Goal: Transaction & Acquisition: Purchase product/service

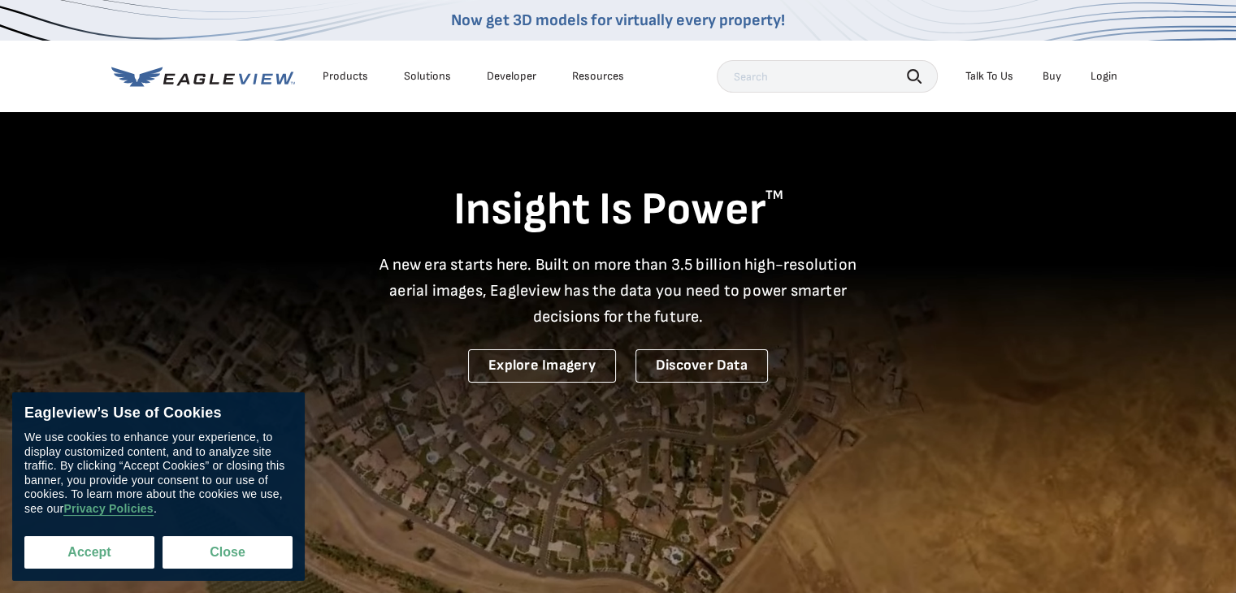
click at [119, 553] on button "Accept" at bounding box center [89, 552] width 130 height 33
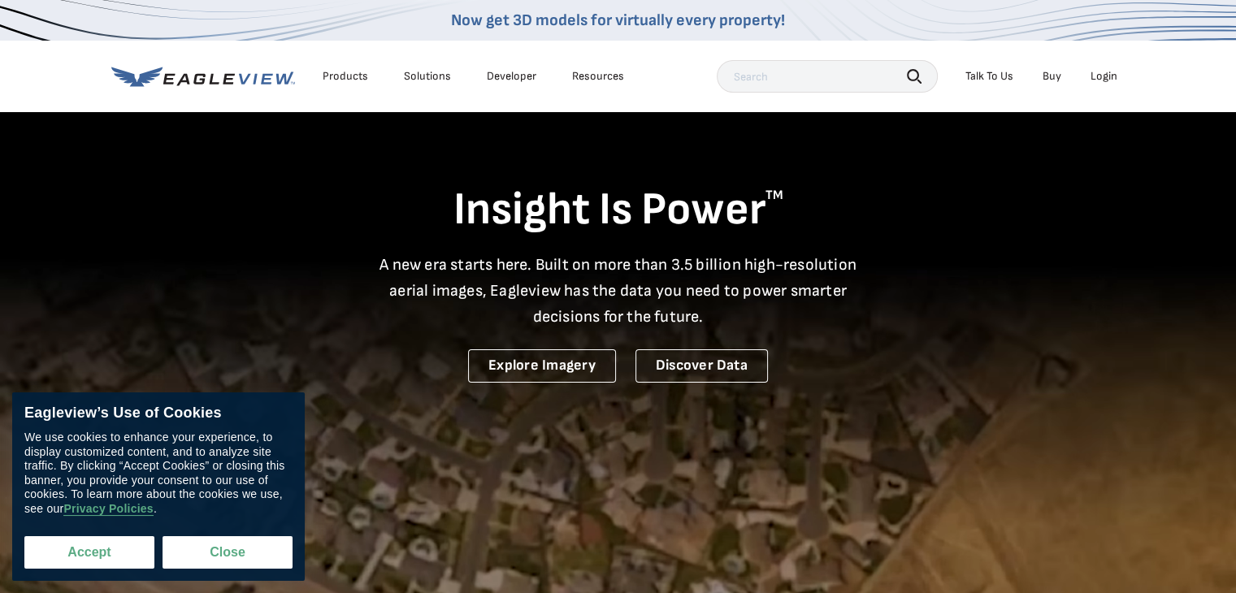
checkbox input "true"
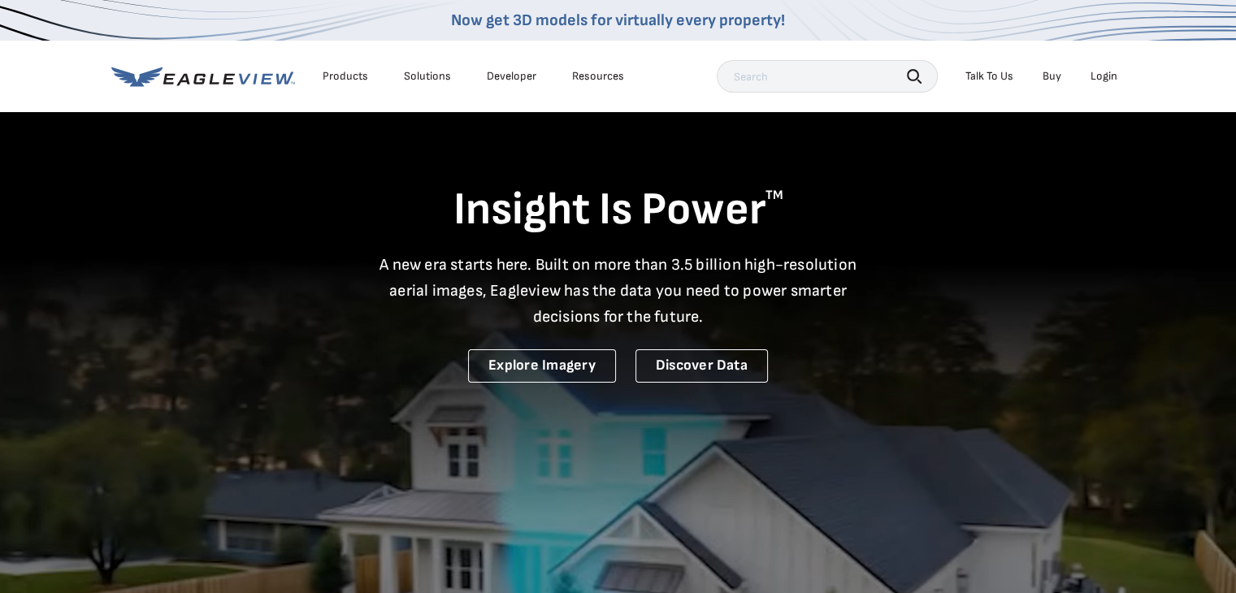
click at [1104, 76] on div "Login" at bounding box center [1103, 76] width 27 height 15
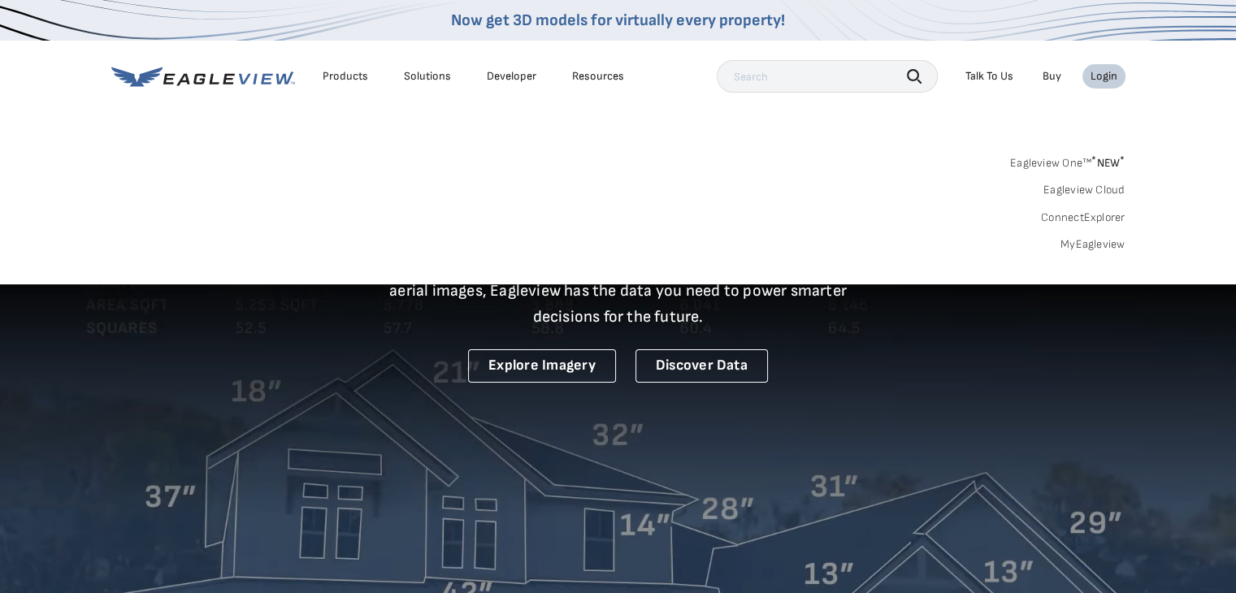
click at [1105, 245] on link "MyEagleview" at bounding box center [1092, 244] width 65 height 15
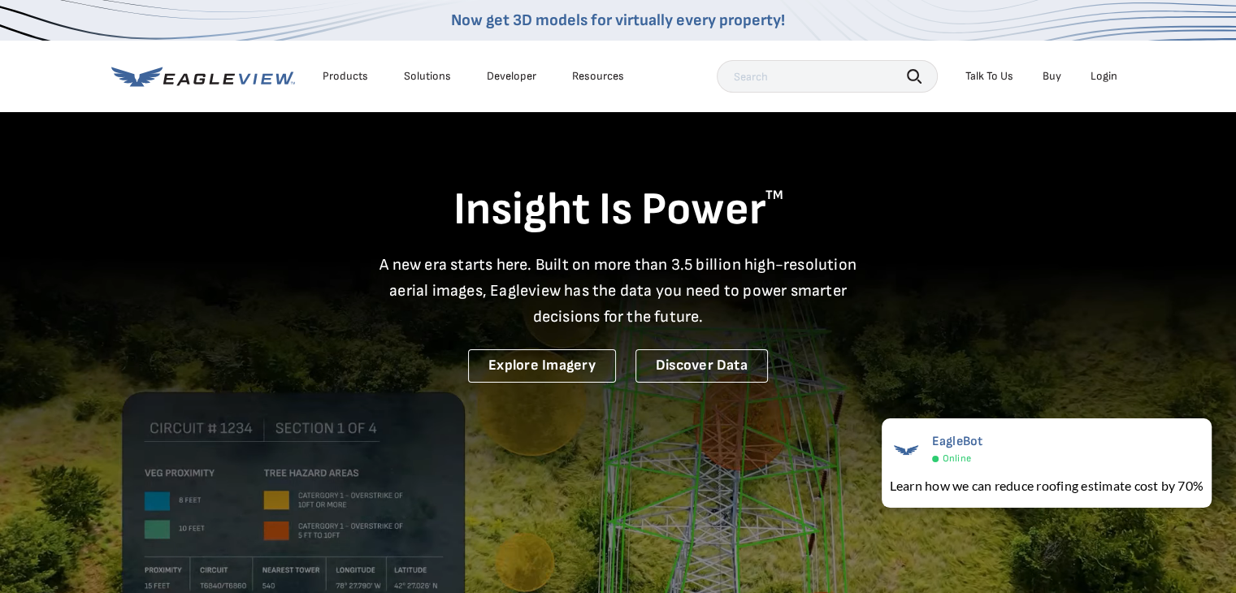
click at [1105, 79] on div "Login" at bounding box center [1103, 76] width 27 height 15
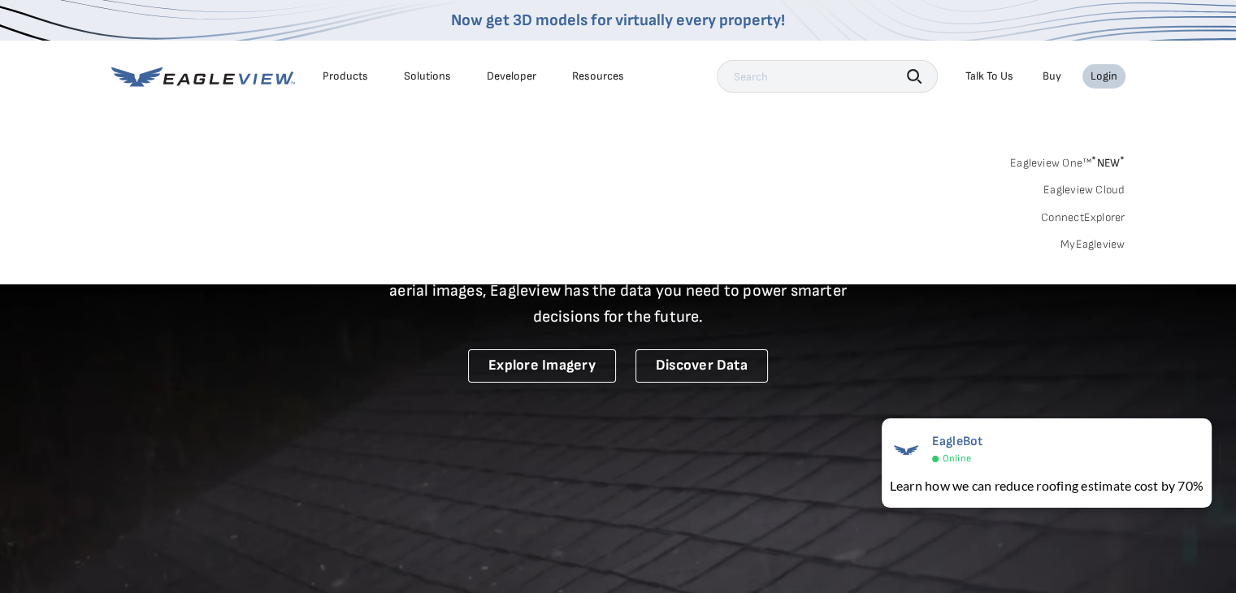
click at [1101, 248] on link "MyEagleview" at bounding box center [1092, 244] width 65 height 15
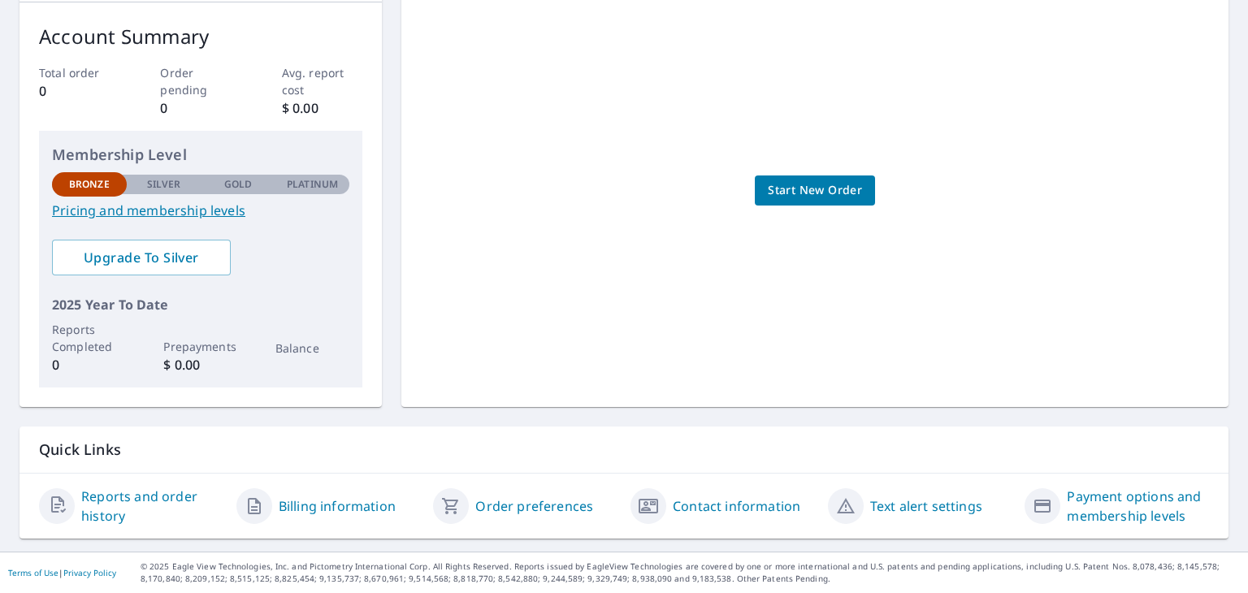
scroll to position [249, 0]
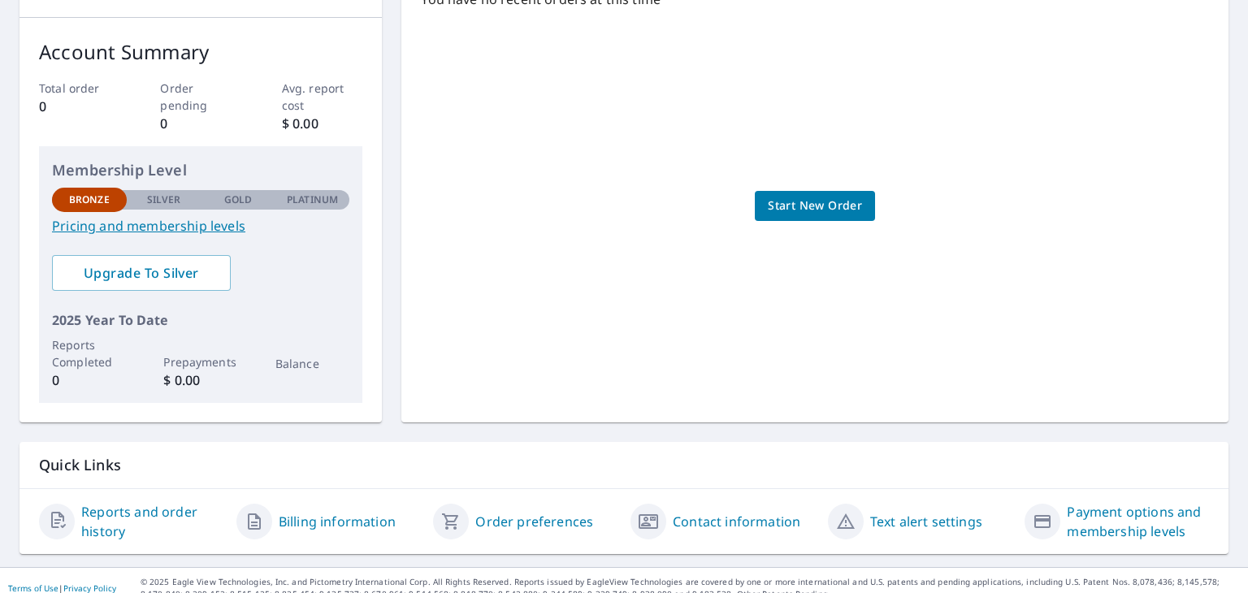
click at [778, 199] on span "Start New Order" at bounding box center [815, 206] width 94 height 20
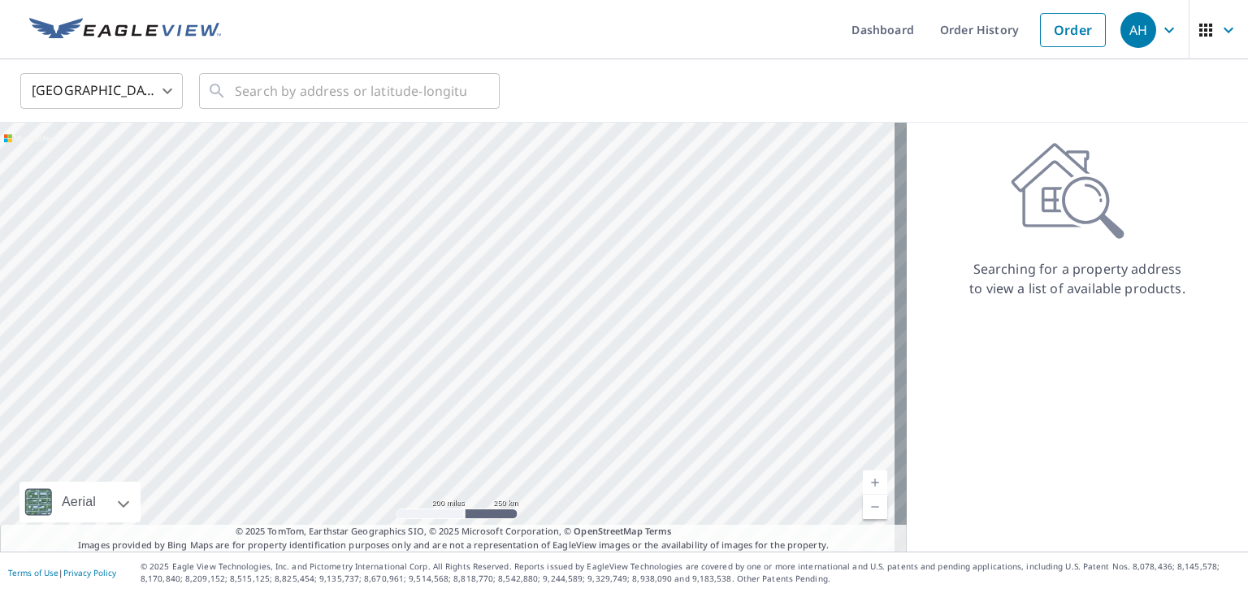
click at [727, 336] on div at bounding box center [453, 337] width 907 height 429
click at [316, 96] on input "text" at bounding box center [351, 91] width 232 height 46
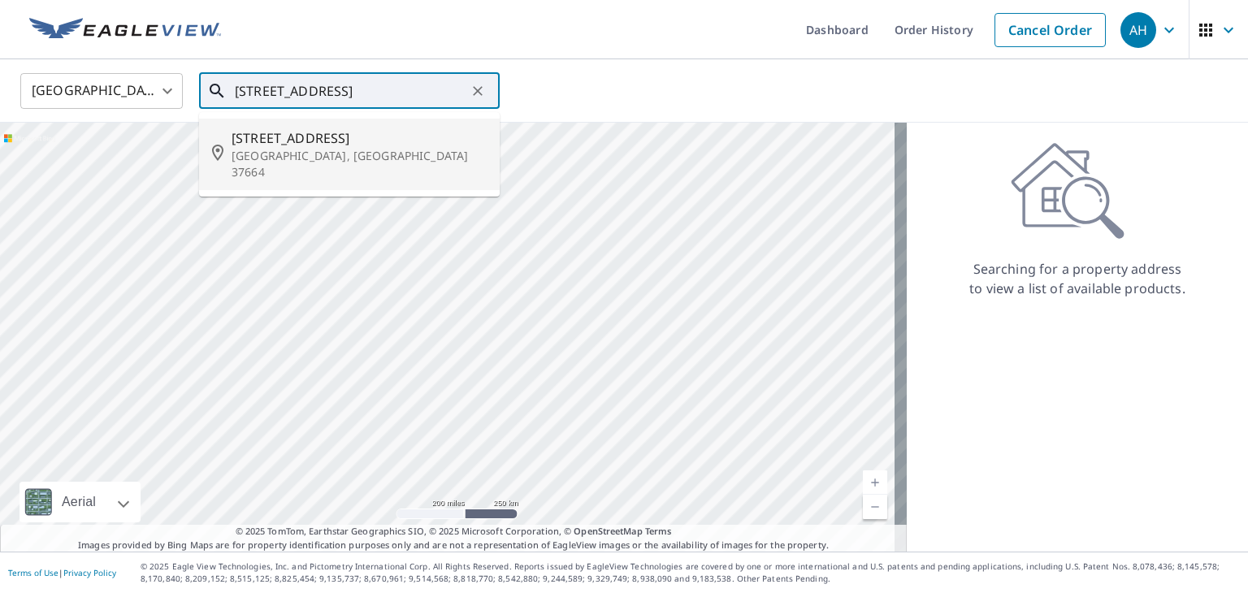
click at [322, 142] on span "4510 Woodoak Dr" at bounding box center [359, 138] width 255 height 20
type input "4510 Woodoak Dr Kingsport, TN 37664"
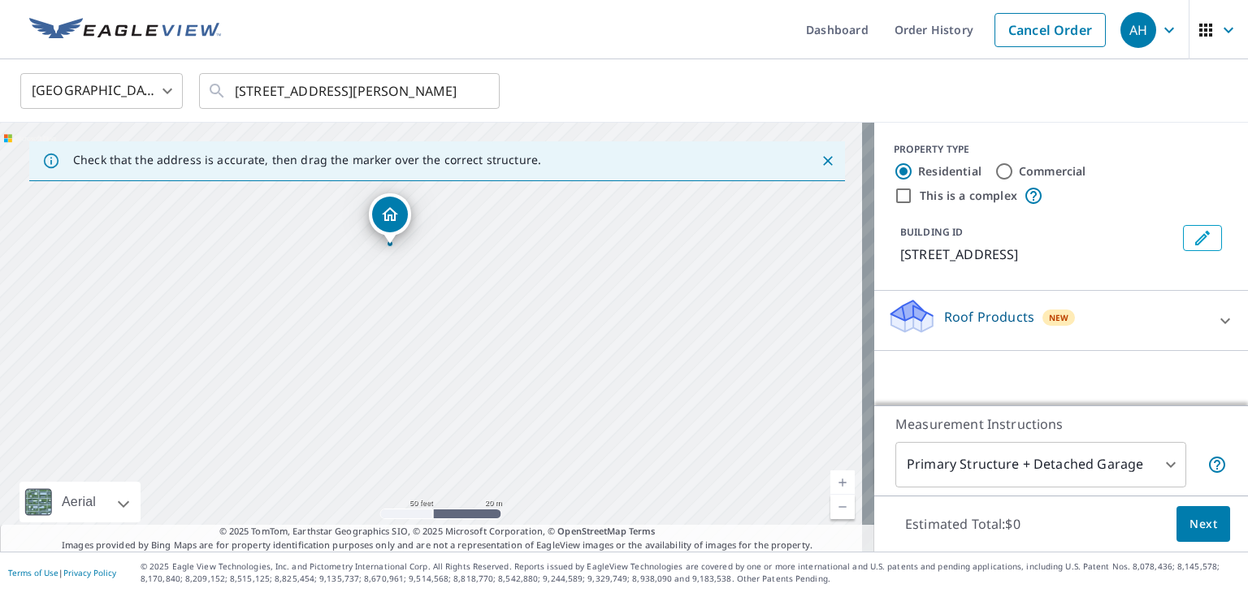
drag, startPoint x: 379, startPoint y: 238, endPoint x: 455, endPoint y: 342, distance: 129.0
click at [455, 342] on div "4510 Woodoak Dr Kingsport, TN 37664" at bounding box center [437, 337] width 874 height 429
click at [894, 199] on input "This is a complex" at bounding box center [904, 196] width 20 height 20
checkbox input "true"
radio input "false"
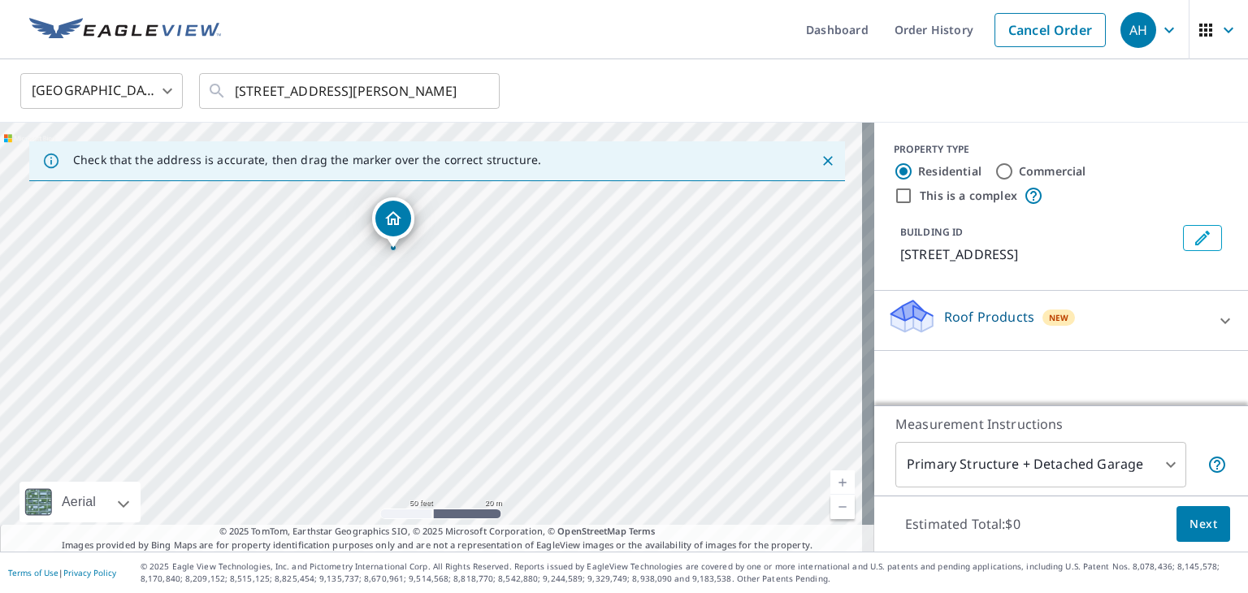
radio input "true"
type input "4"
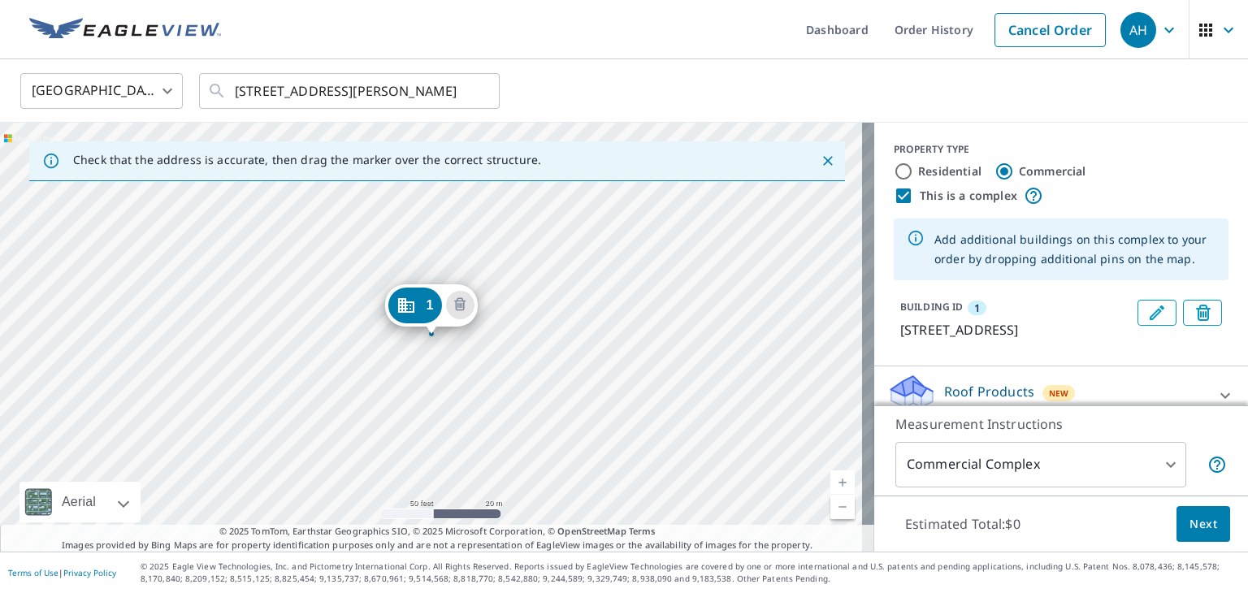
click at [894, 199] on input "This is a complex" at bounding box center [904, 196] width 20 height 20
checkbox input "false"
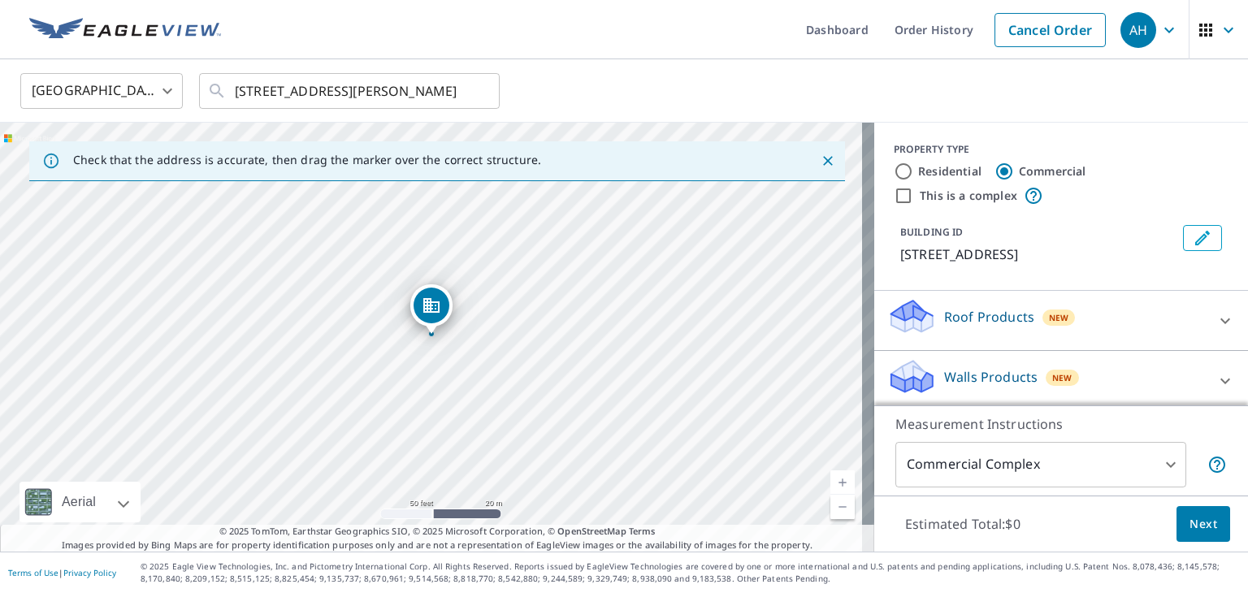
click at [894, 172] on input "Residential" at bounding box center [904, 172] width 20 height 20
radio input "true"
type input "1"
click at [1162, 322] on div "Roof Products New" at bounding box center [1046, 320] width 319 height 46
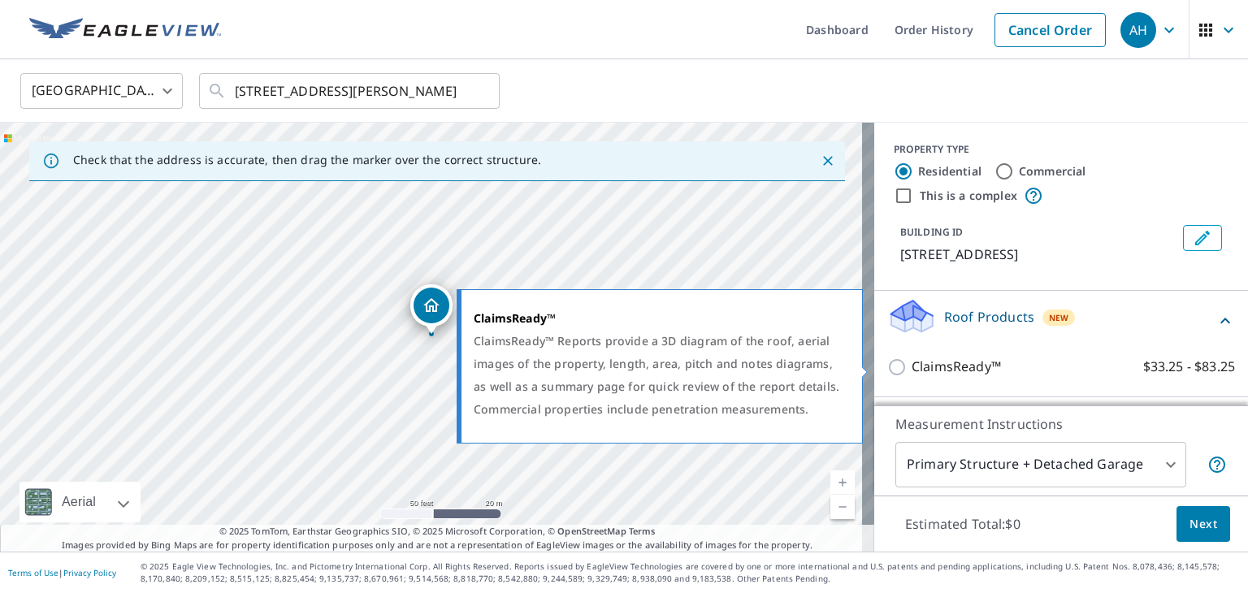
click at [887, 368] on input "ClaimsReady™ $33.25 - $83.25" at bounding box center [899, 368] width 24 height 20
checkbox input "true"
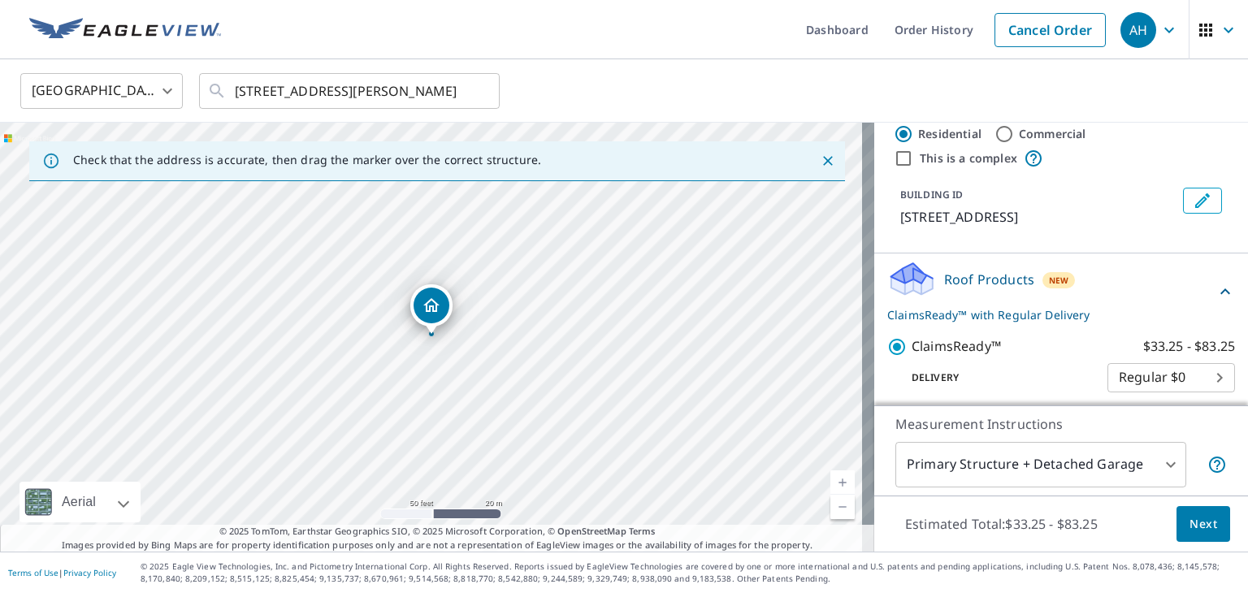
scroll to position [44, 0]
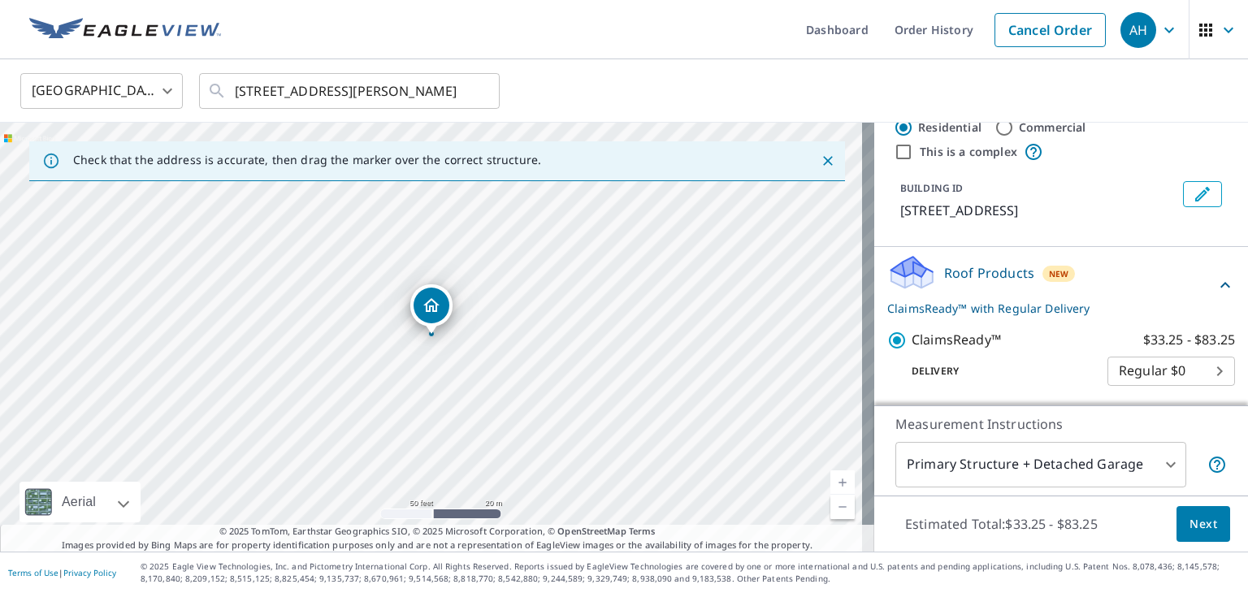
click at [1164, 462] on body "AH AH Dashboard Order History Cancel Order AH United States US ​ 4510 Woodoak D…" at bounding box center [624, 296] width 1248 height 593
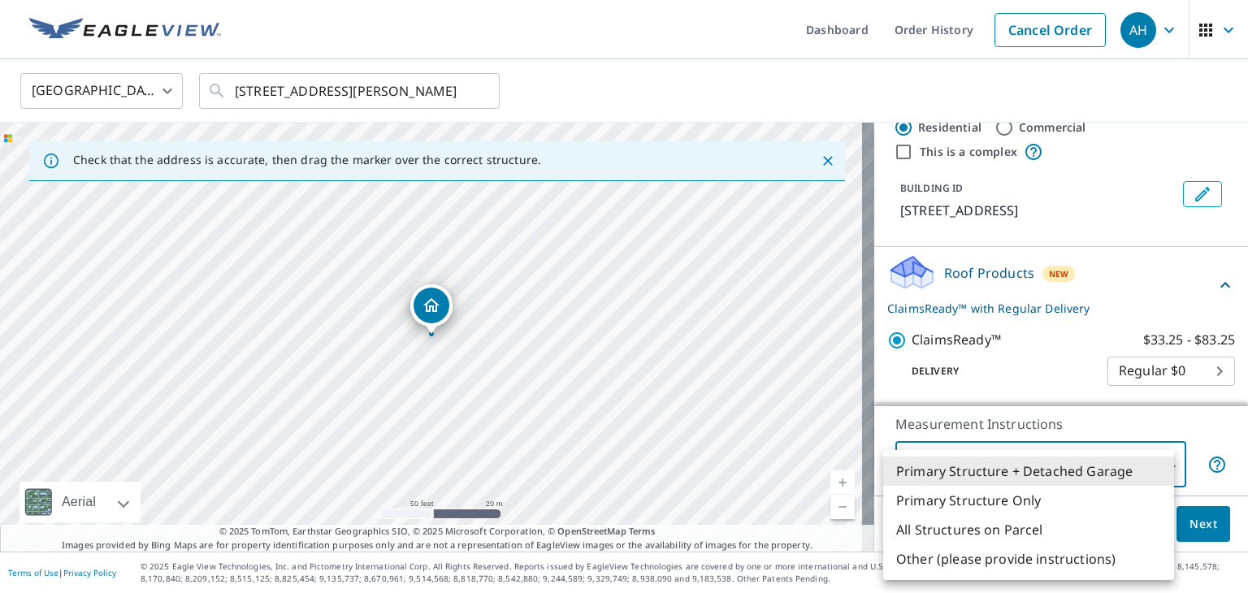
click at [1004, 509] on li "Primary Structure Only" at bounding box center [1028, 500] width 291 height 29
type input "2"
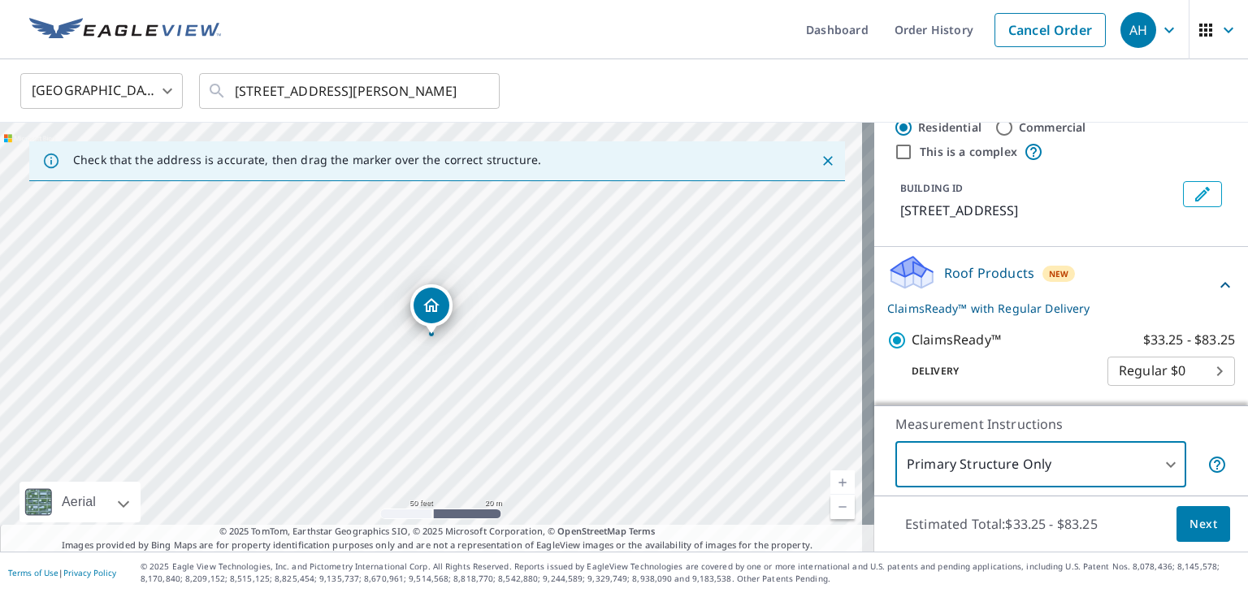
click at [1193, 520] on span "Next" at bounding box center [1204, 524] width 28 height 20
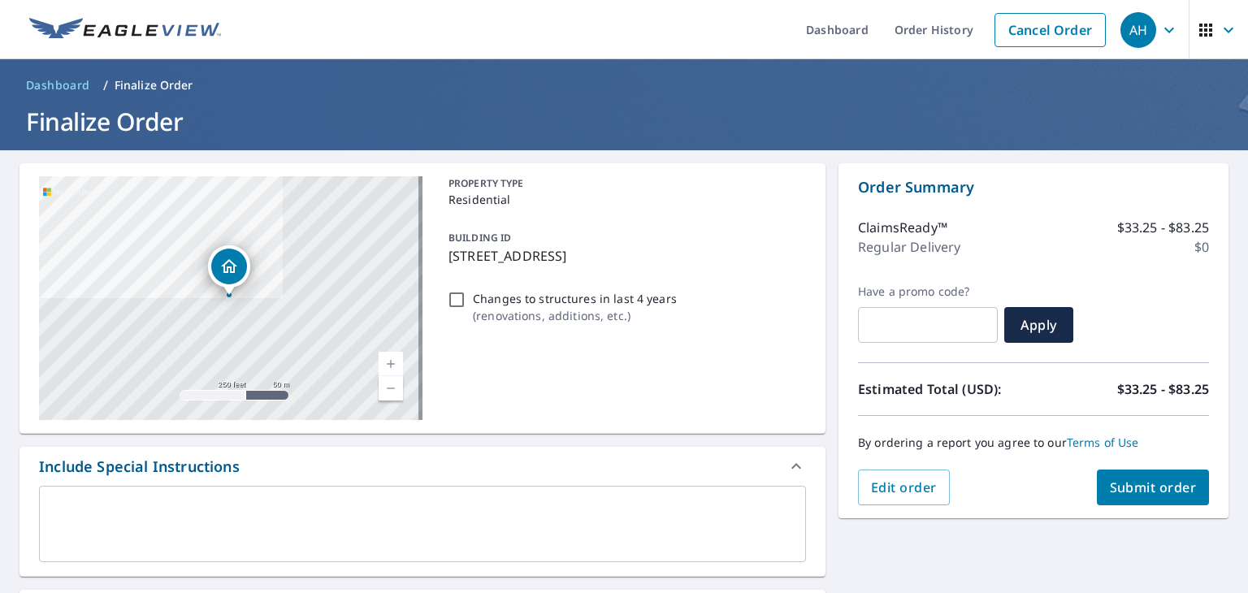
click at [394, 502] on textarea at bounding box center [422, 524] width 744 height 46
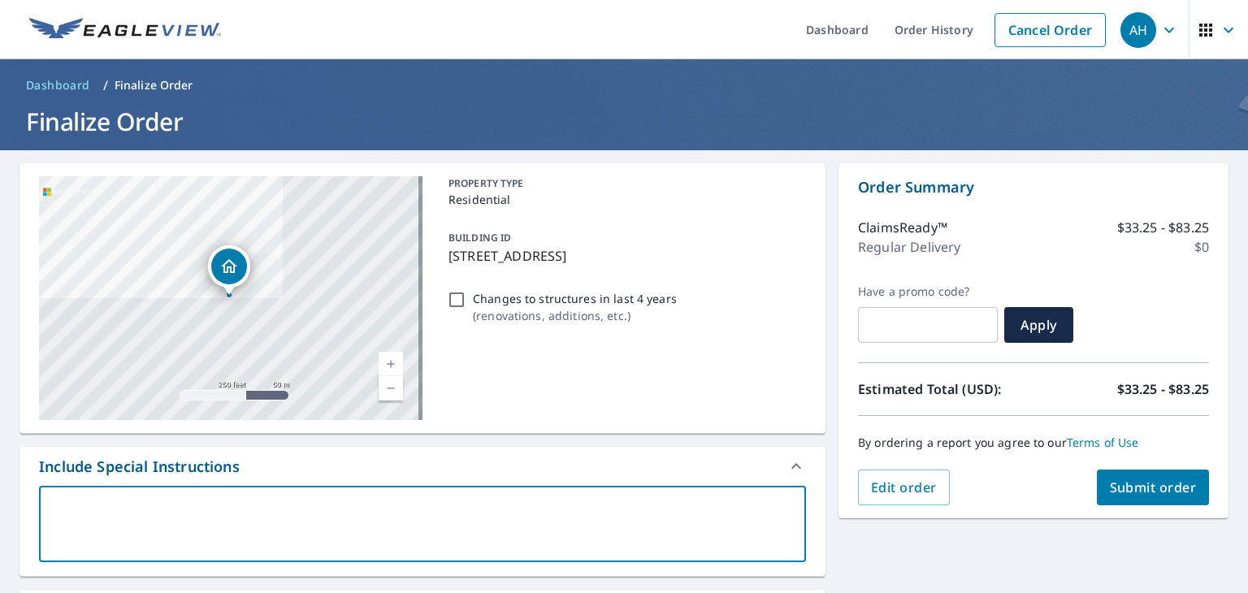
type textarea "A"
type textarea "x"
type textarea "A"
type textarea "x"
type textarea "A t"
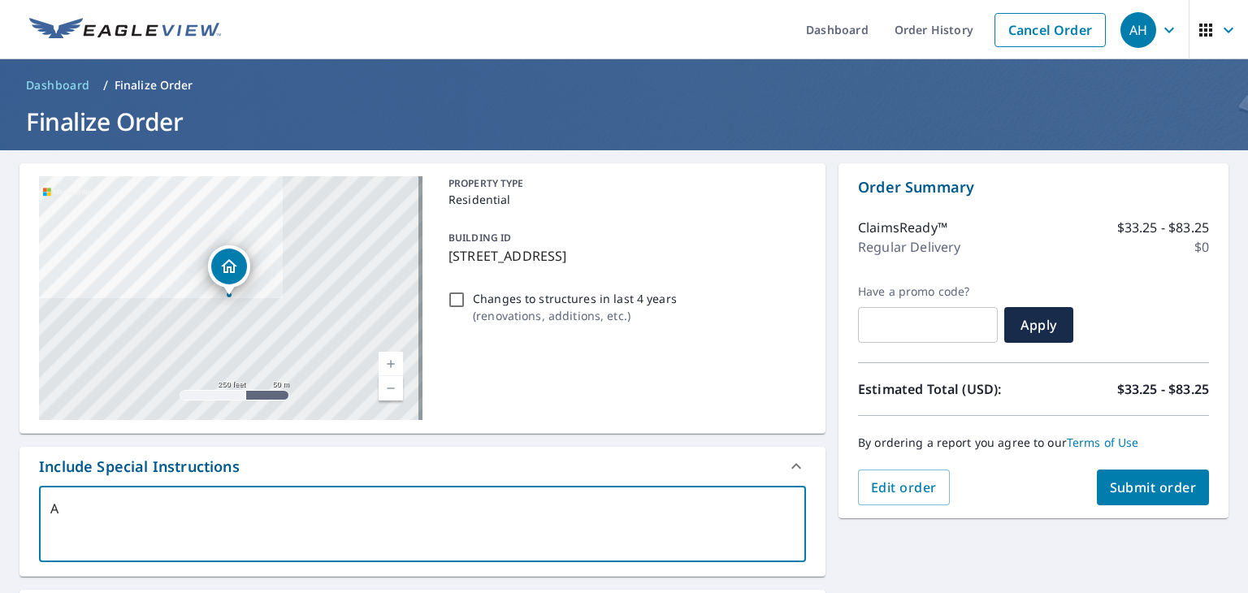
type textarea "x"
type textarea "A tr"
type textarea "x"
type textarea "A tre"
type textarea "x"
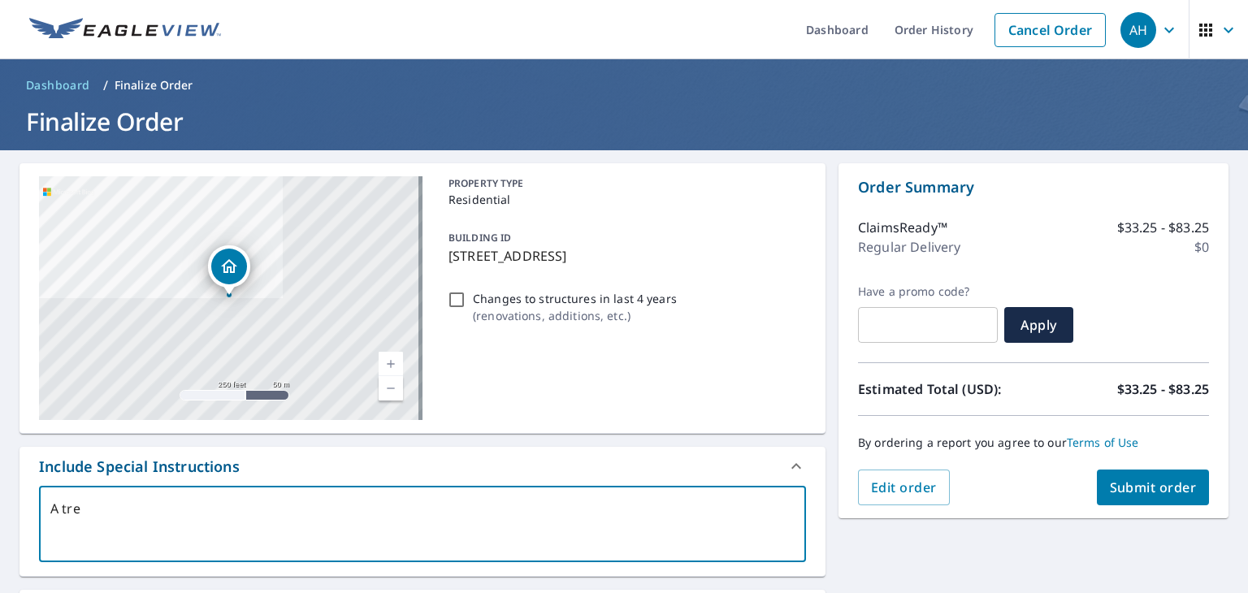
type textarea "A tree"
type textarea "x"
type textarea "A tree"
type textarea "x"
type textarea "A tree f"
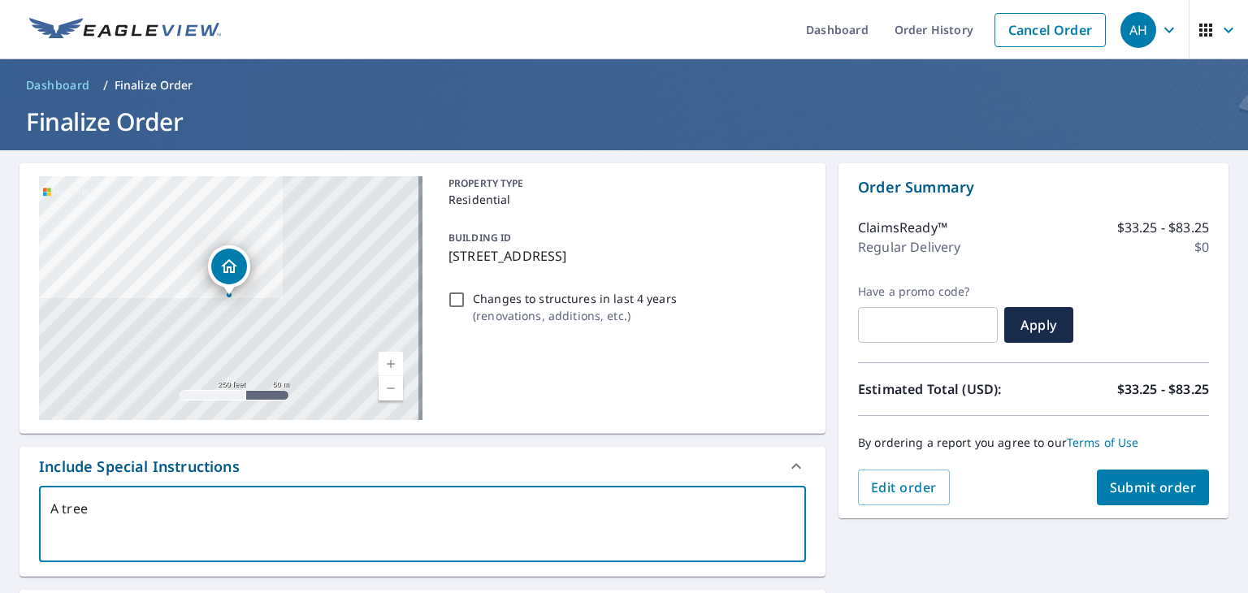
type textarea "x"
type textarea "A tree fe"
type textarea "x"
type textarea "A tree fee"
type textarea "x"
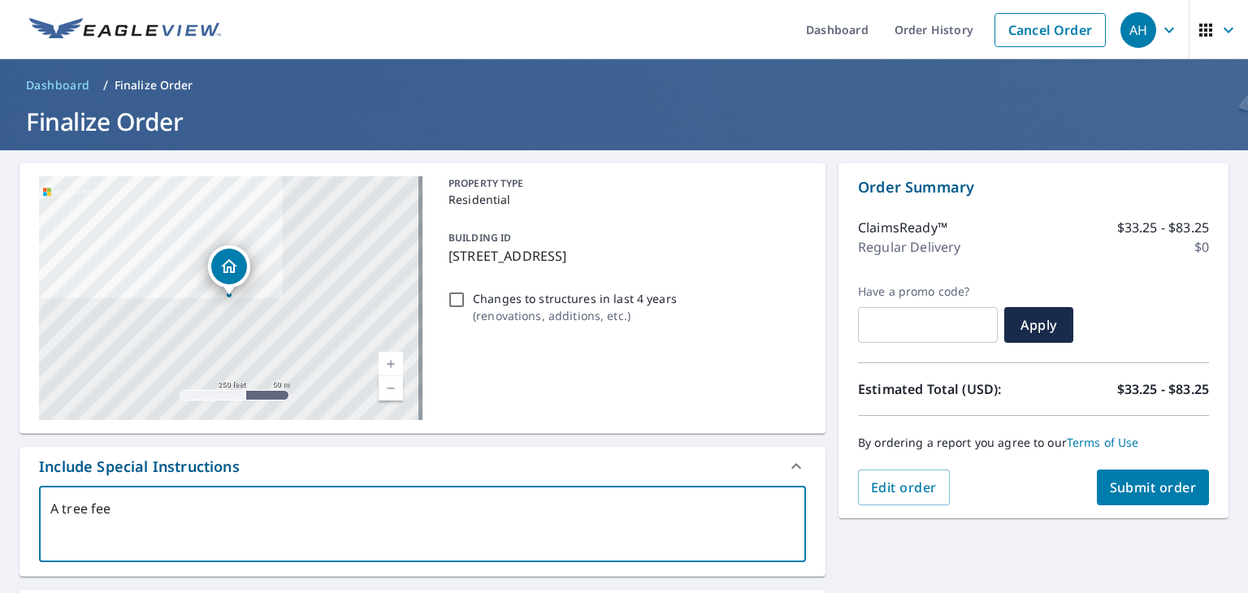
type textarea "A tree feel"
type textarea "x"
type textarea "A tree feel"
type textarea "x"
type textarea "A tree feel t"
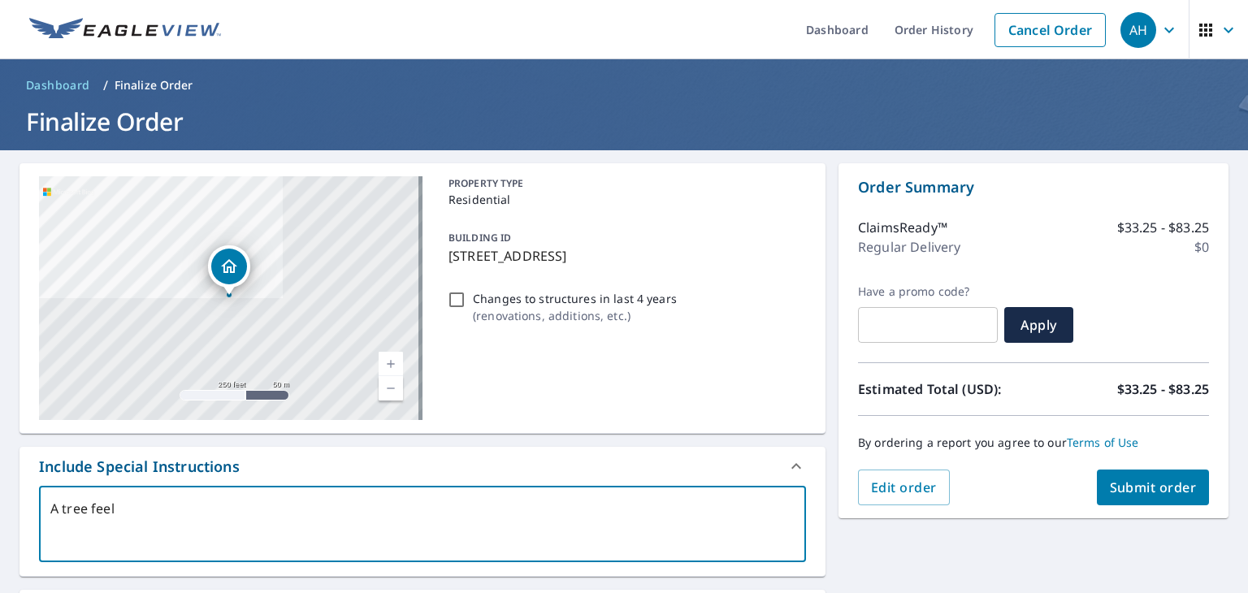
type textarea "x"
type textarea "A tree feel th"
type textarea "x"
type textarea "A tree feel thr"
type textarea "x"
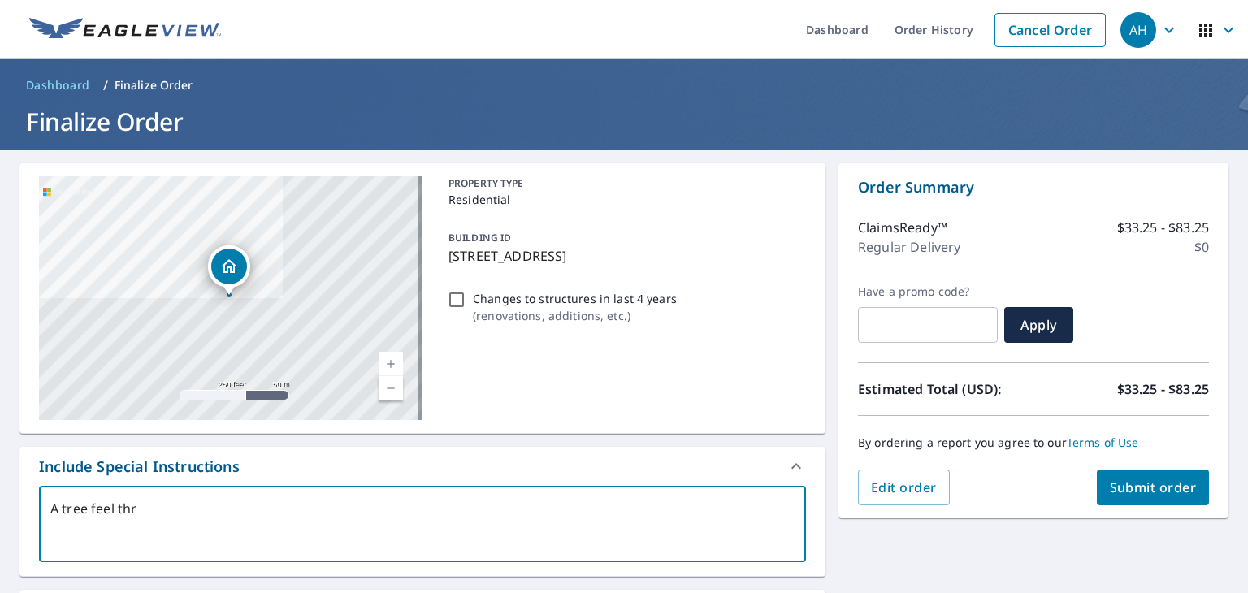
type textarea "A tree feel thro"
type textarea "x"
type textarea "A tree feel throu"
type textarea "x"
type textarea "A tree feel throug"
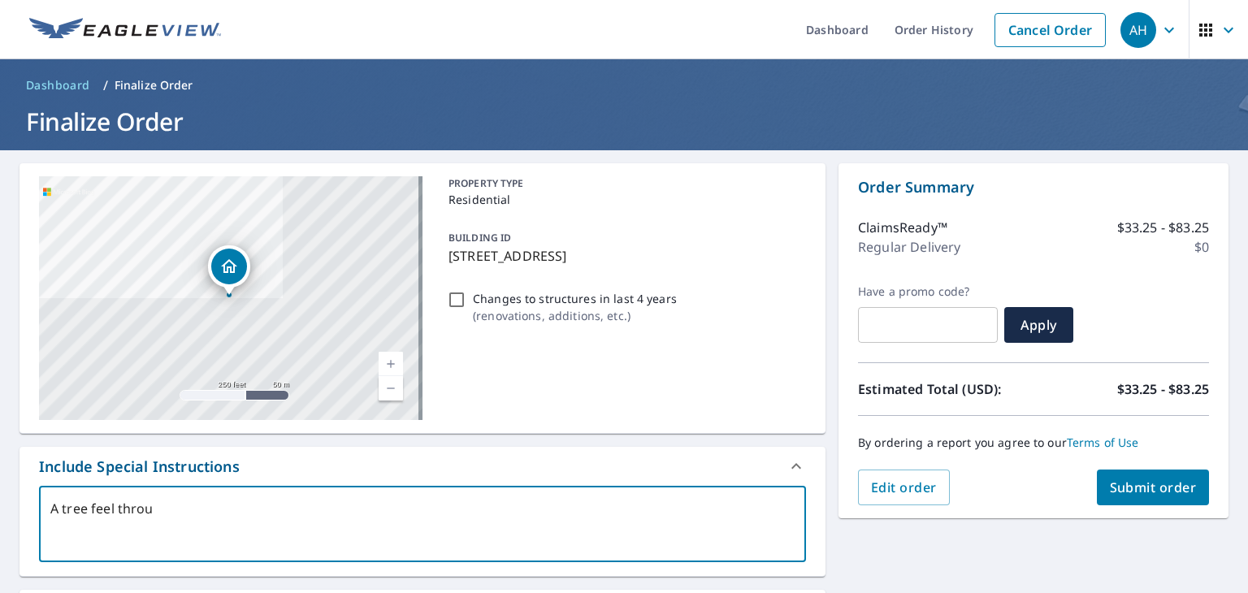
type textarea "x"
type textarea "A tree feel through"
type textarea "x"
type textarea "A tree feel through"
type textarea "x"
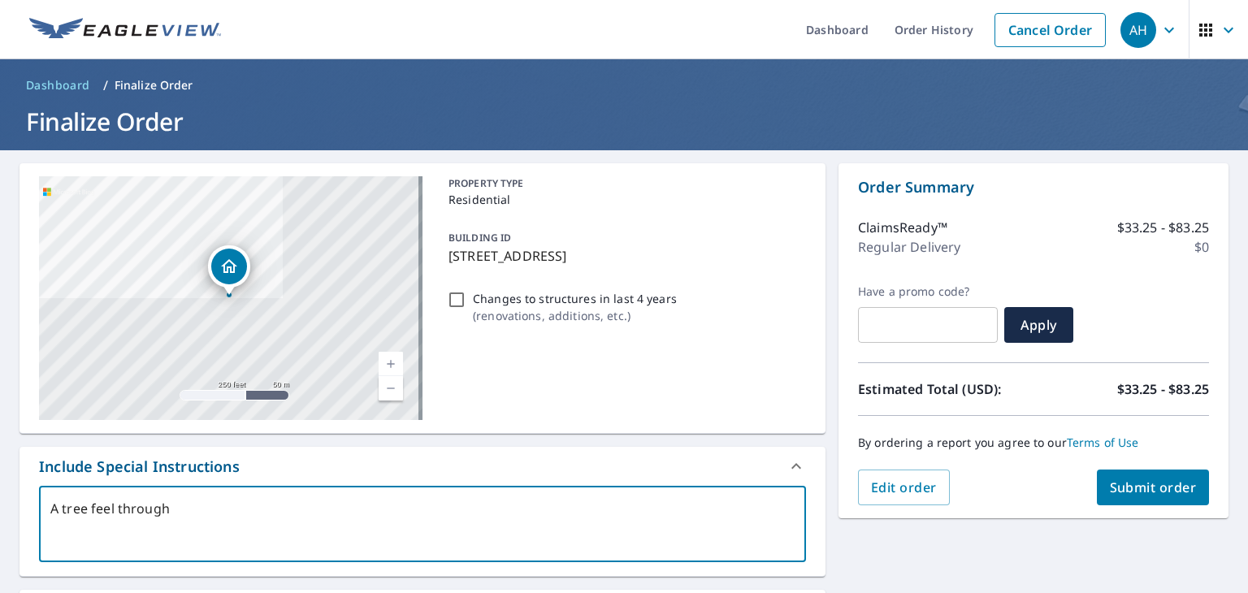
type textarea "A tree feel through t"
type textarea "x"
type textarea "A tree feel through th"
type textarea "x"
type textarea "A tree feel through the"
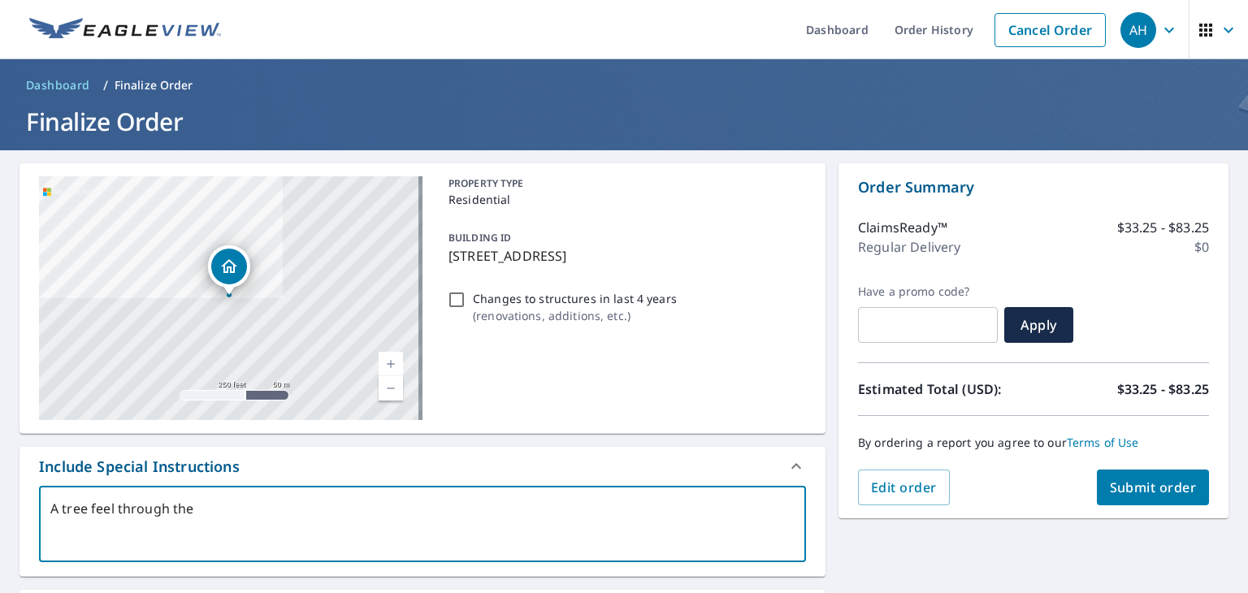
type textarea "x"
type textarea "A tree feel through the"
type textarea "x"
type textarea "A tree feel through the r"
type textarea "x"
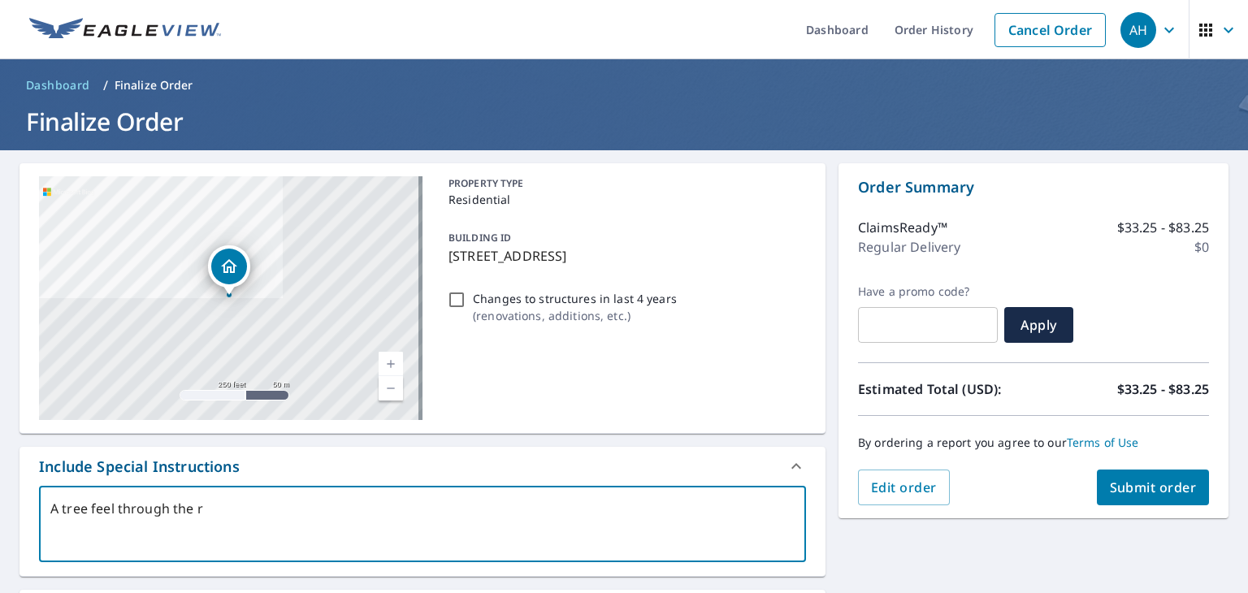
type textarea "A tree feel through the ro"
type textarea "x"
type textarea "A tree feel through the roo"
type textarea "x"
type textarea "A tree feel through the roof"
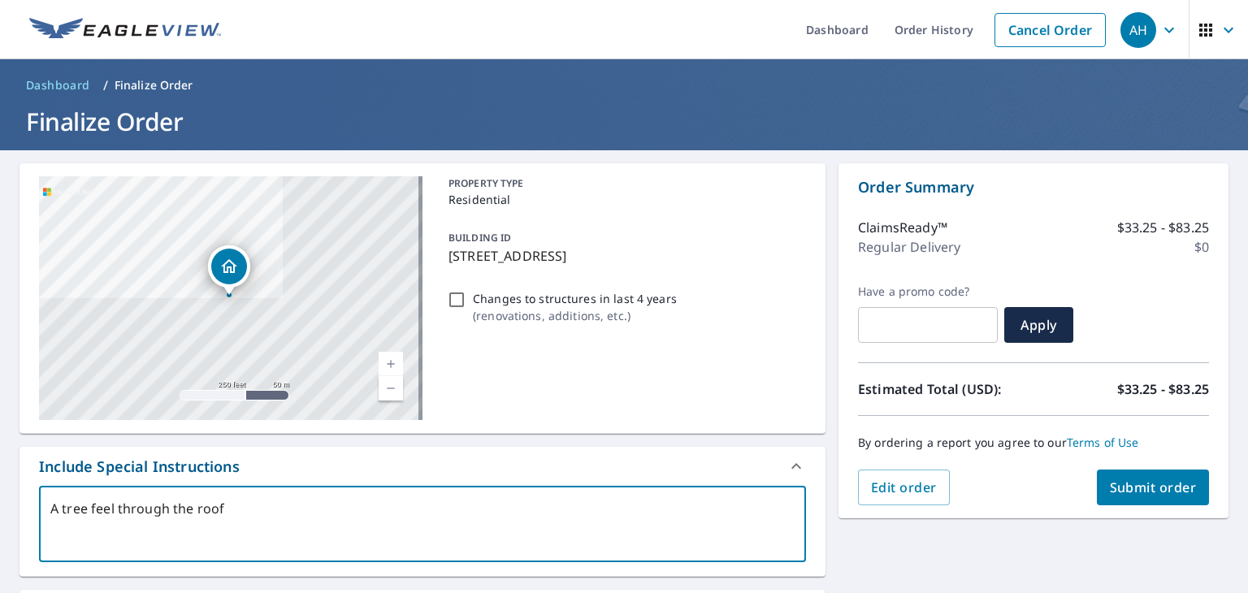
type textarea "x"
type textarea "A tree feel through the roof,"
type textarea "x"
type textarea "A tree feel through the roof,"
type textarea "x"
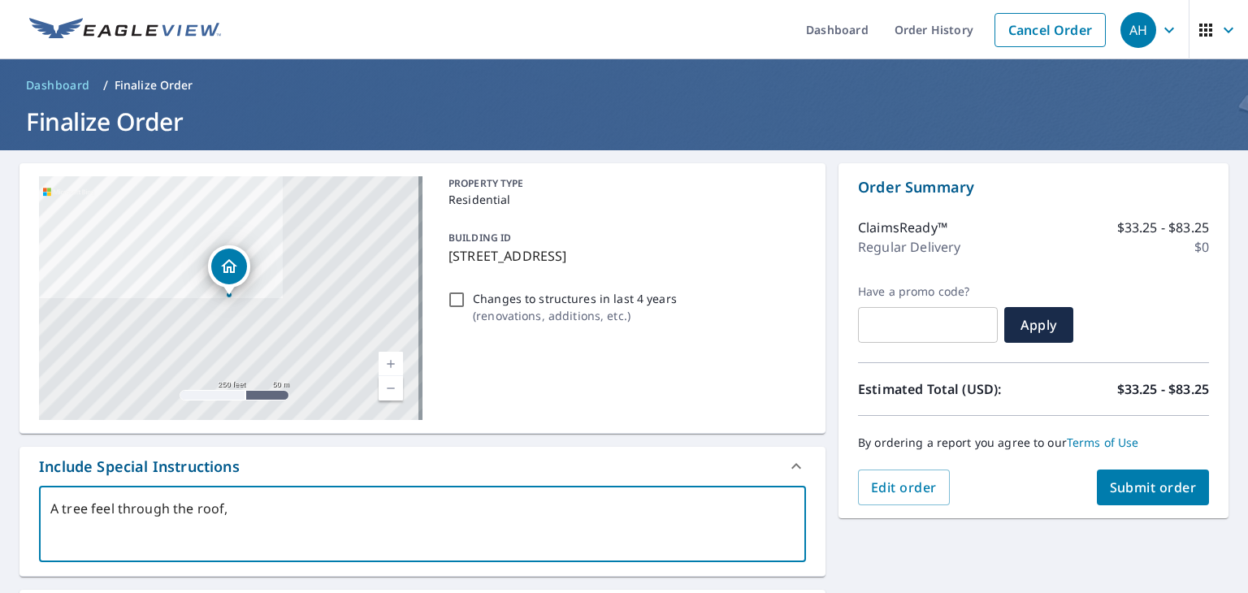
type textarea "A tree feel through the roof, i"
type textarea "x"
type textarea "A tree feel through the roof, i"
type textarea "x"
type textarea "A tree feel through the roof, i n"
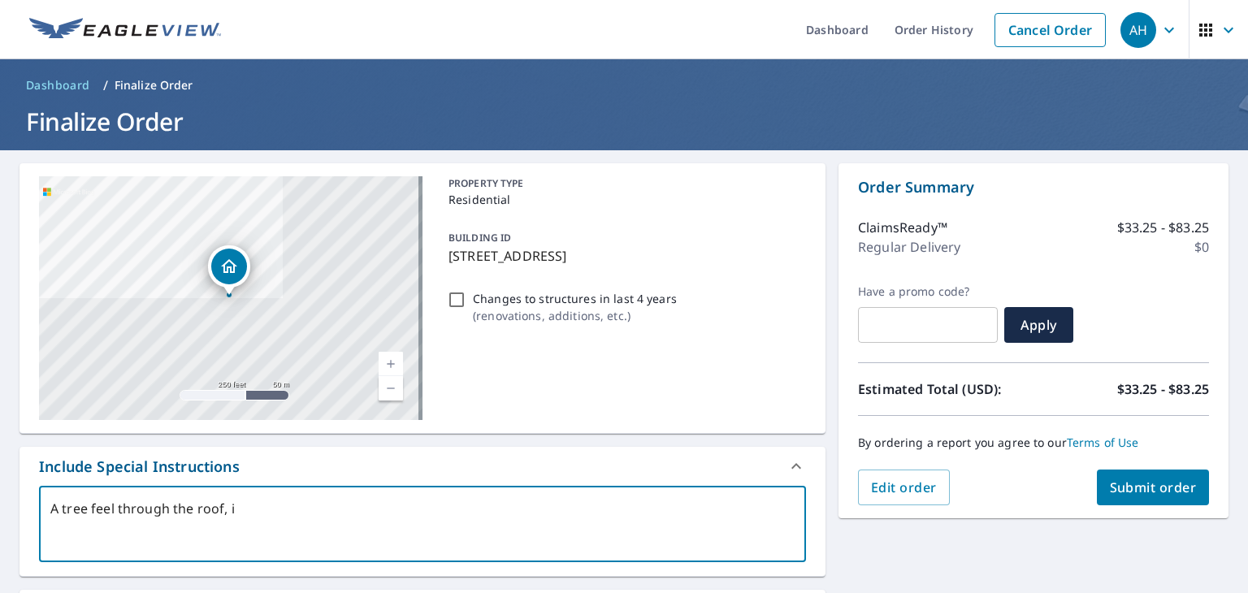
type textarea "x"
type textarea "A tree feel through the roof, i ne"
type textarea "x"
type textarea "A tree feel through the roof, i nee"
type textarea "x"
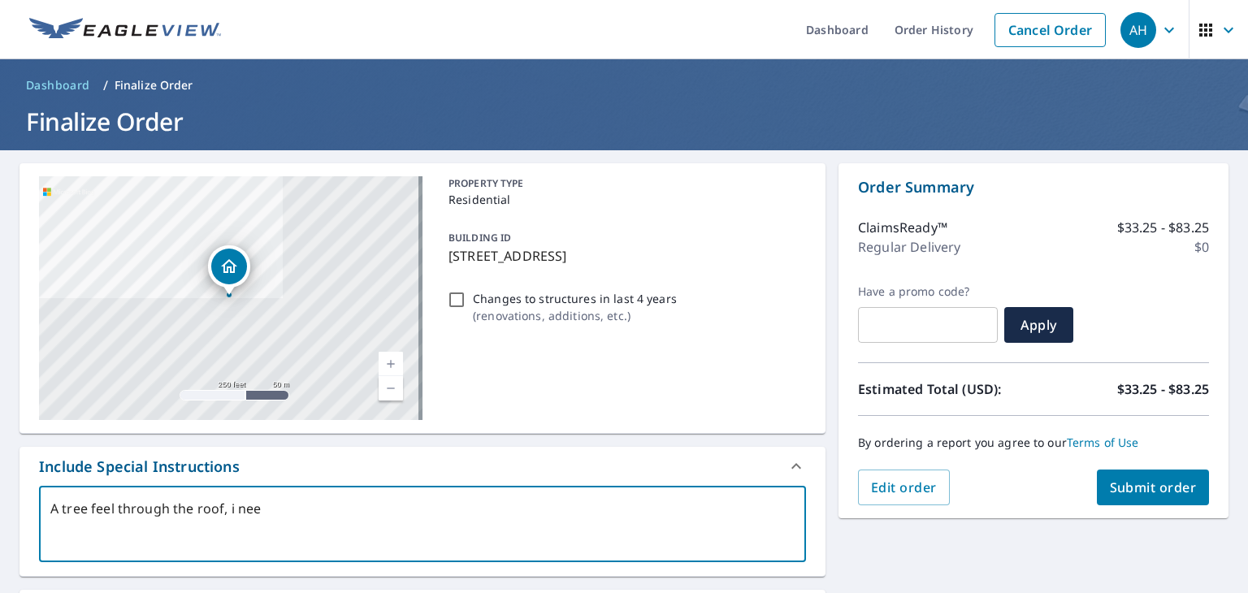
type textarea "A tree feel through the roof, i need"
type textarea "x"
type textarea "A tree feel through the roof, i need"
type textarea "x"
type textarea "A tree feel through the roof, i need t"
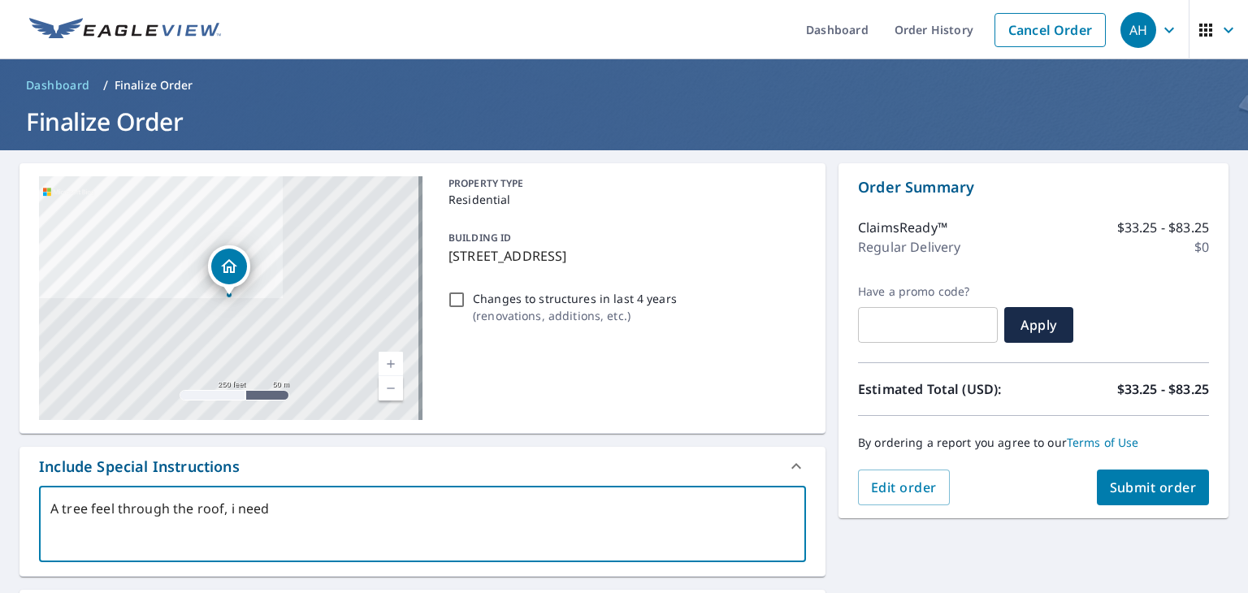
type textarea "x"
type textarea "A tree feel through the roof, i need th"
type textarea "x"
type textarea "A tree feel through the roof, i need the"
type textarea "x"
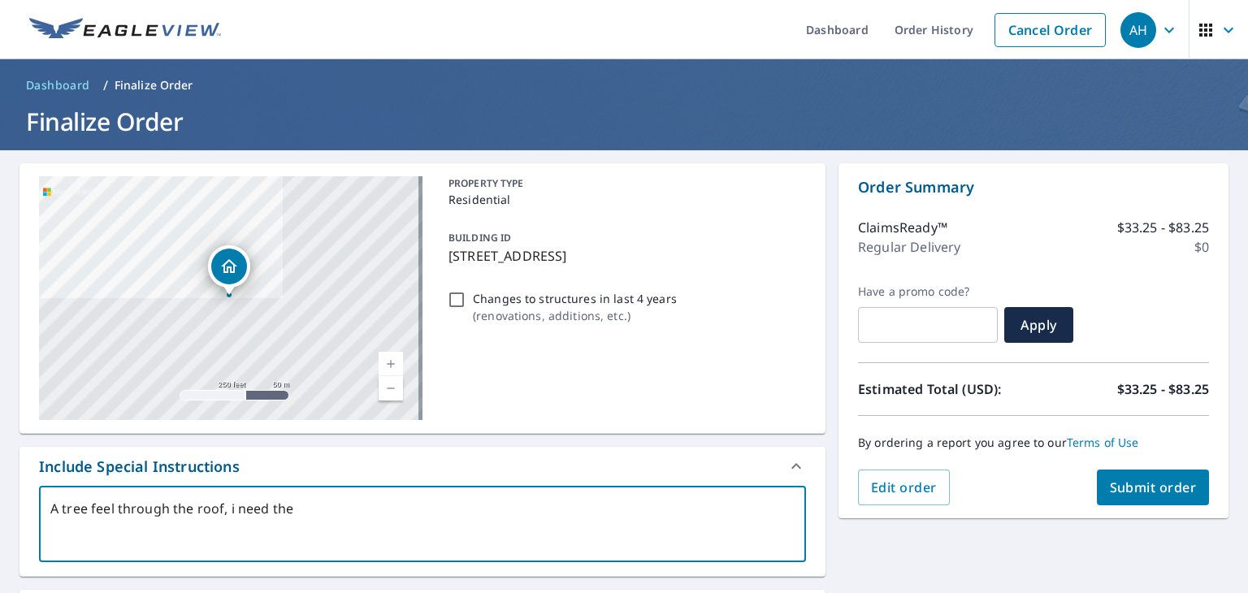
type textarea "A tree feel through the roof, i need the"
type textarea "x"
type textarea "A tree feel through the roof, i need the f"
type textarea "x"
type textarea "A tree feel through the roof, i need the fu"
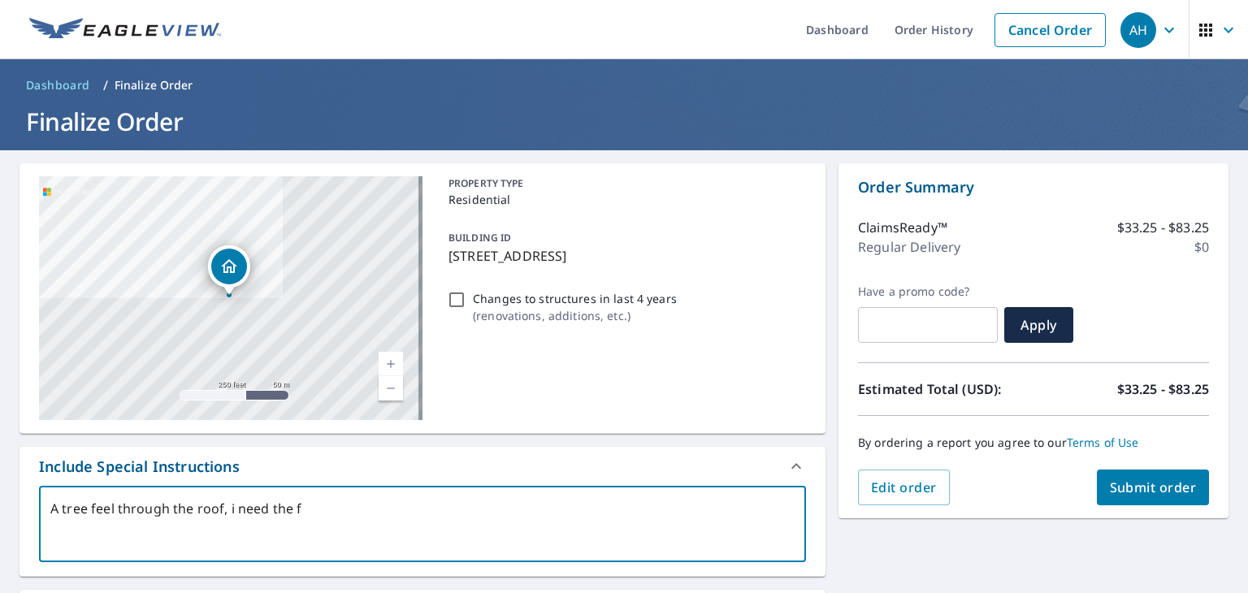
type textarea "x"
type textarea "A tree feel through the roof, i need the ful"
type textarea "x"
type textarea "A tree feel through the roof, i need the full"
type textarea "x"
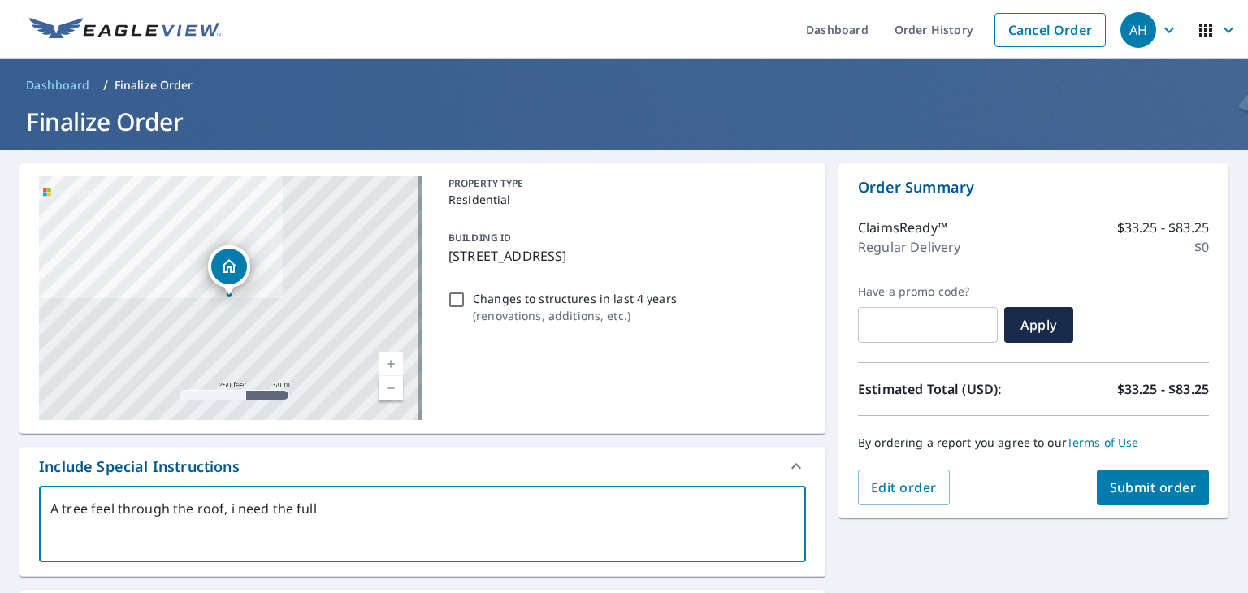
type textarea "A tree feel through the roof, i need the full"
type textarea "x"
type textarea "A tree feel through the roof, i need the full r"
type textarea "x"
type textarea "A tree feel through the roof, i need the full ro"
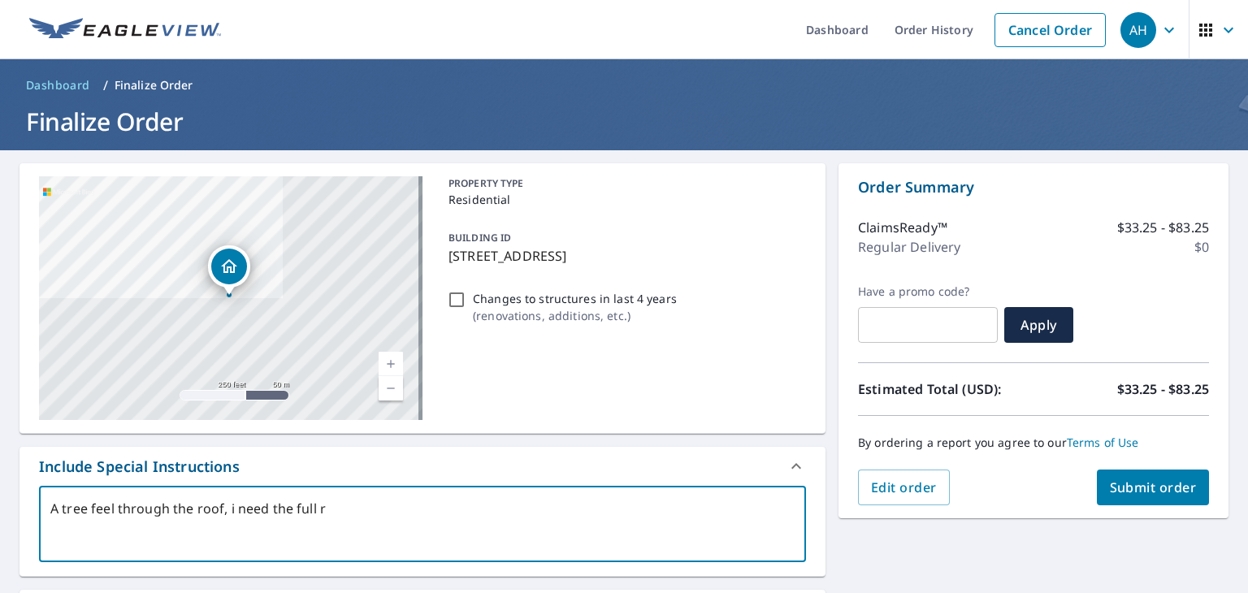
type textarea "x"
type textarea "A tree feel through the roof, i need the full roo"
type textarea "x"
type textarea "A tree feel through the roof, i need the full roof"
type textarea "x"
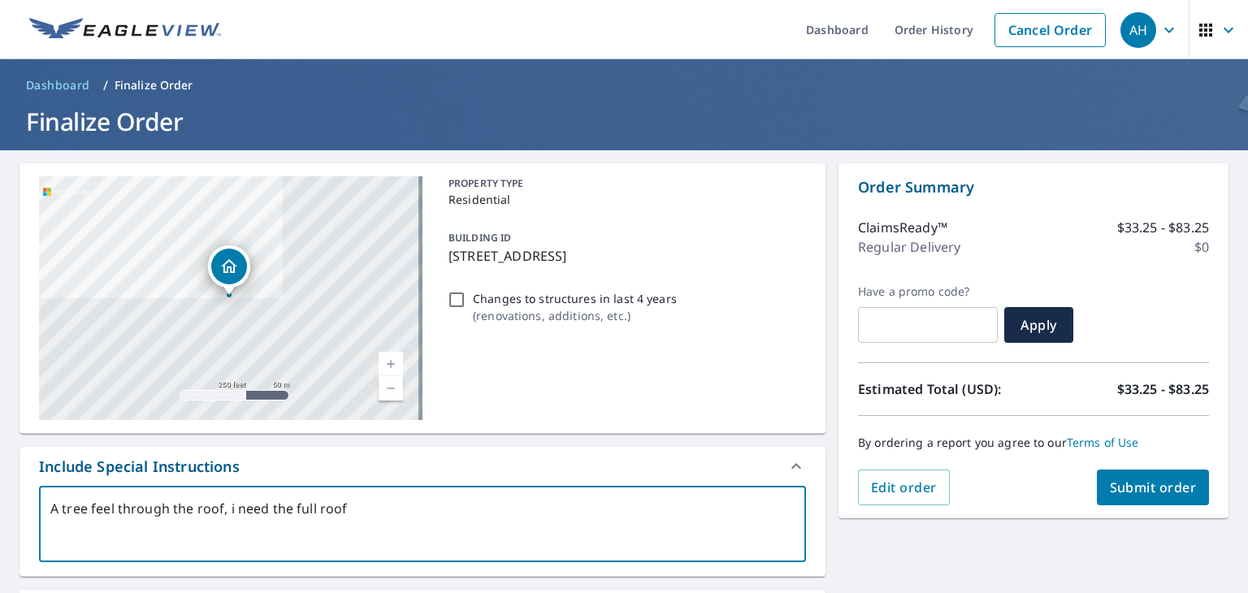
type textarea "A tree feel through the roof, i need the full roof"
type textarea "x"
type textarea "A tree feel through the roof, i need the full roof o"
type textarea "x"
type textarea "A tree feel through the roof, i need the full roof of"
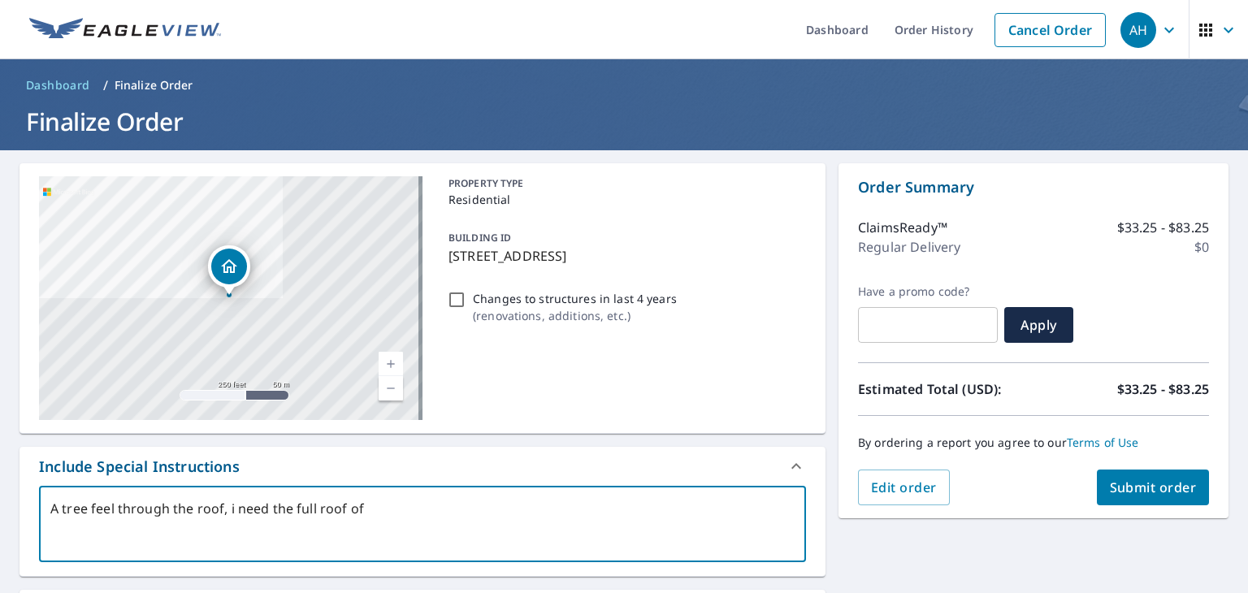
type textarea "x"
type textarea "A tree feel through the roof, i need the full roof of"
type textarea "x"
type textarea "A tree feel through the roof, i need the full roof of t"
type textarea "x"
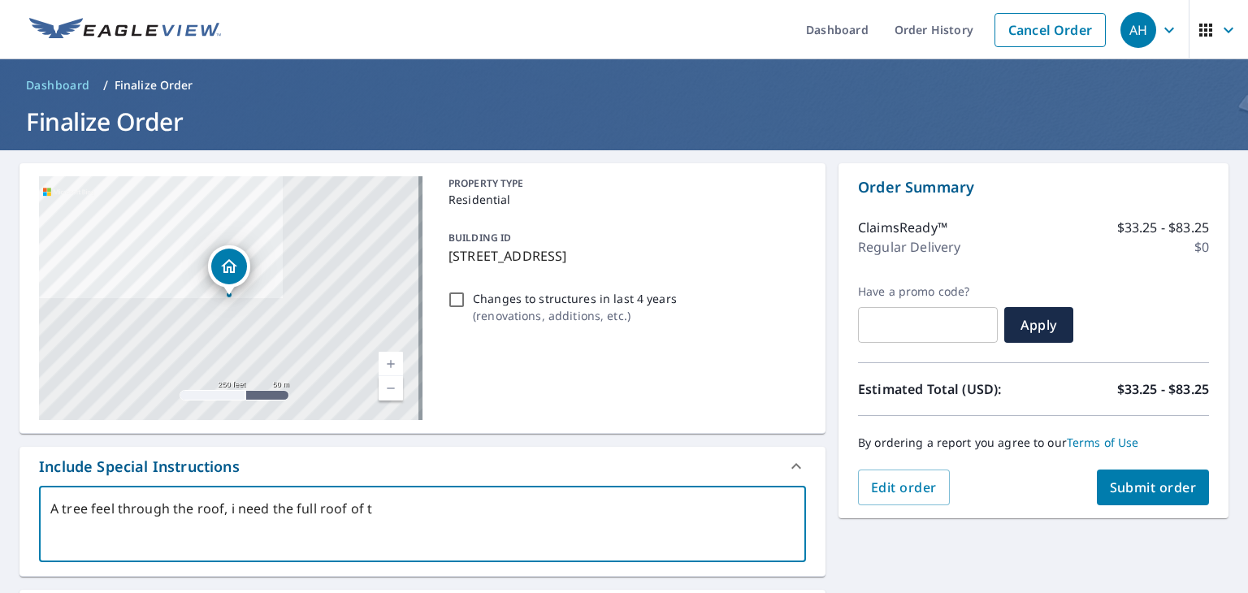
type textarea "A tree feel through the roof, i need the full roof of th"
type textarea "x"
type textarea "A tree feel through the roof, i need the full roof of thi"
type textarea "x"
type textarea "A tree feel through the roof, i need the full roof of this"
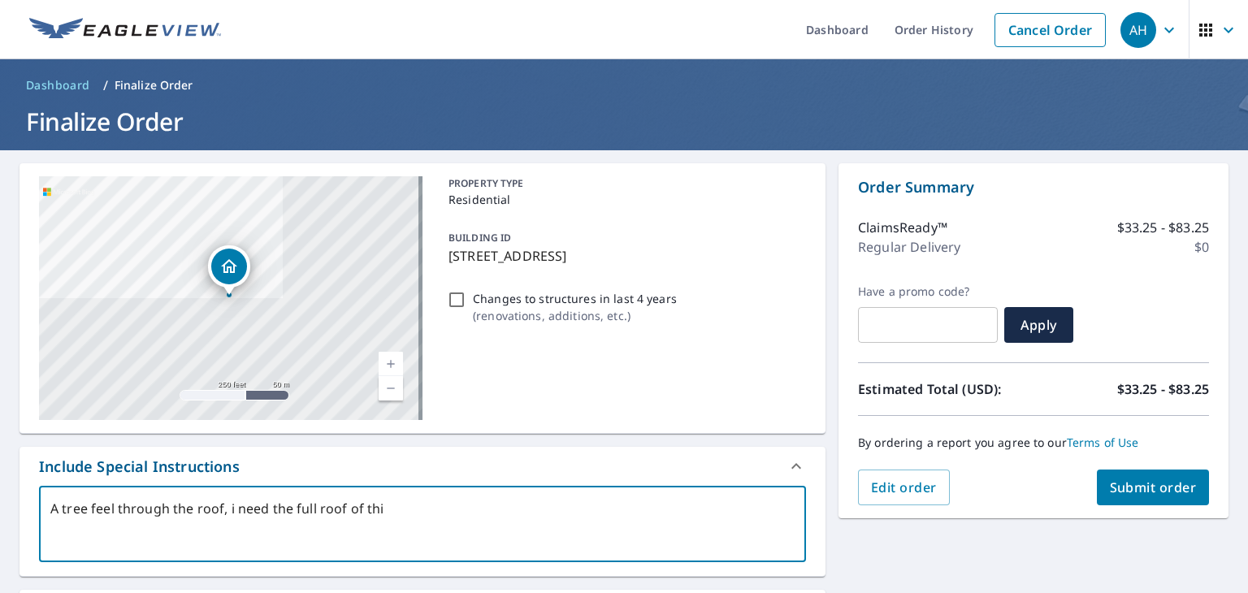
type textarea "x"
type textarea "A tree feel through the roof, i need the full roof of this"
type textarea "x"
type textarea "A tree feel through the roof, i need the full roof of this s"
type textarea "x"
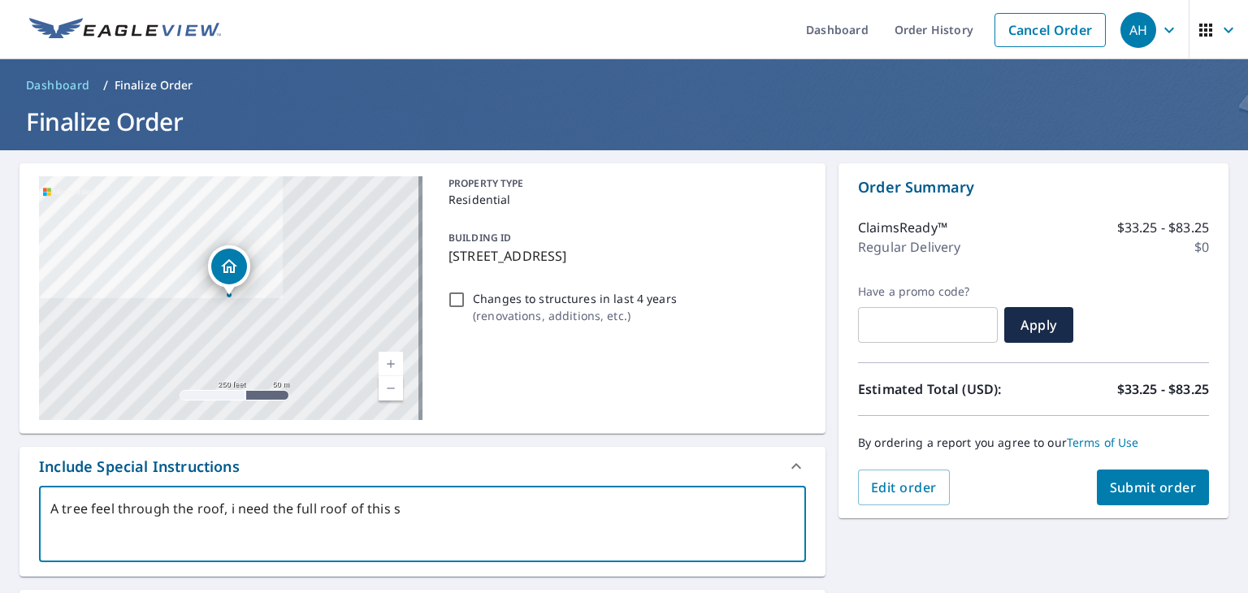
type textarea "A tree feel through the roof, i need the full roof of this st"
type textarea "x"
type textarea "A tree feel through the roof, i need the full roof of this str"
type textarea "x"
type textarea "A tree feel through the roof, i need the full roof of this stru"
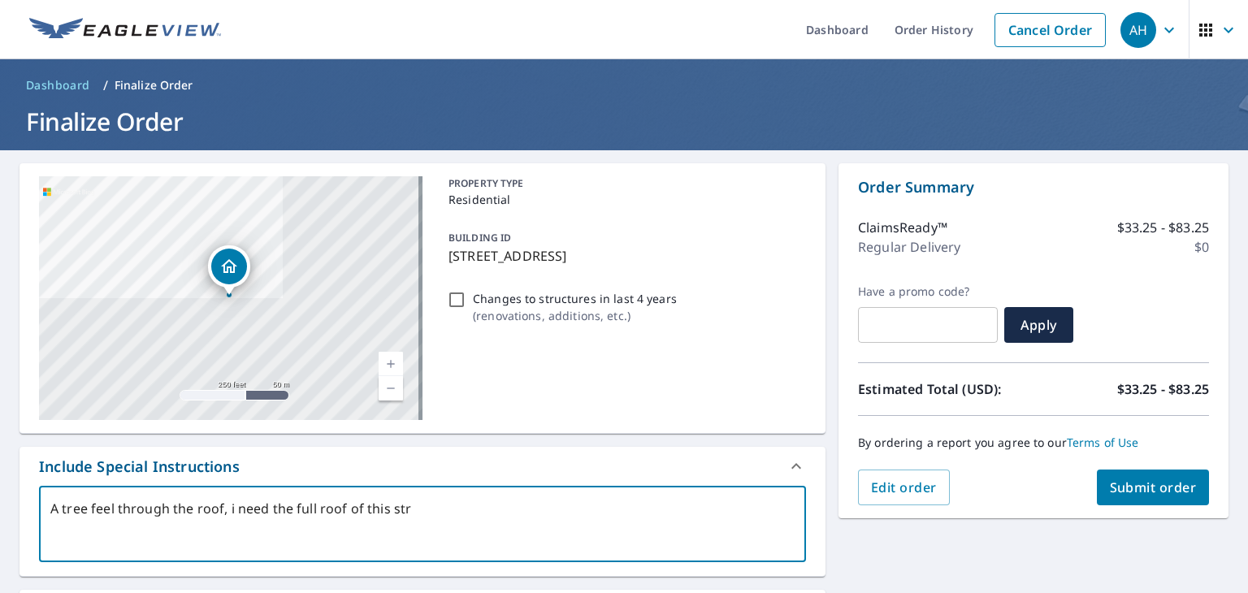
type textarea "x"
type textarea "A tree feel through the roof, i need the full roof of this struc"
type textarea "x"
type textarea "A tree feel through the roof, i need the full roof of this struct"
type textarea "x"
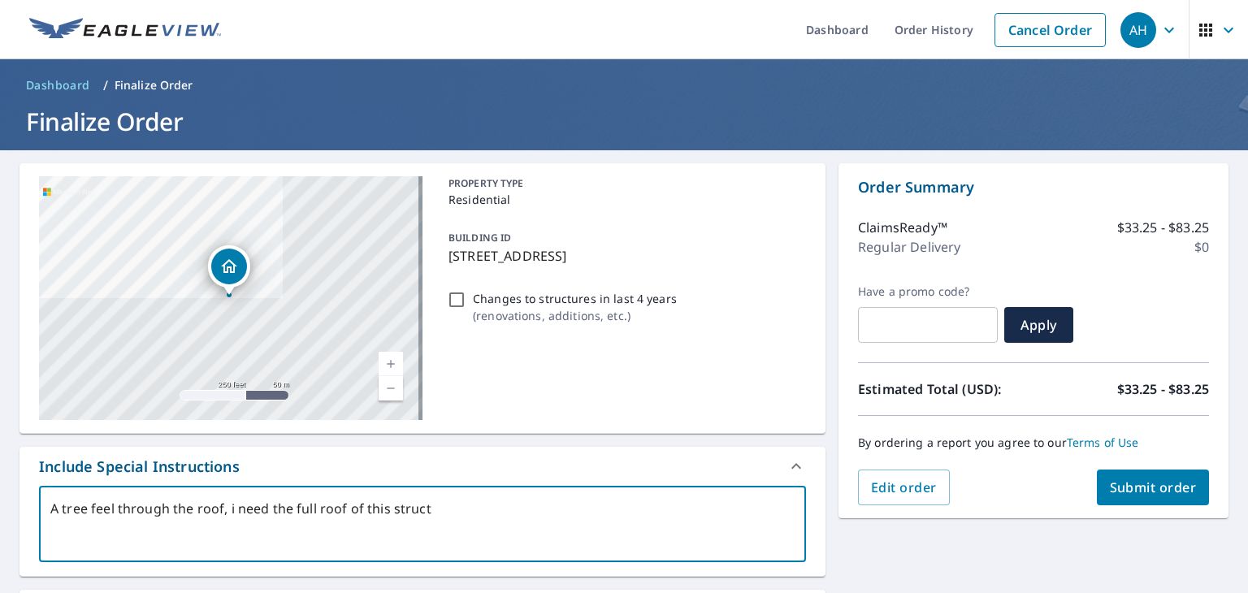
type textarea "A tree feel through the roof, i need the full roof of this structu"
type textarea "x"
type textarea "A tree feel through the roof, i need the full roof of this structur"
type textarea "x"
type textarea "A tree feel through the roof, i need the full roof of this structure"
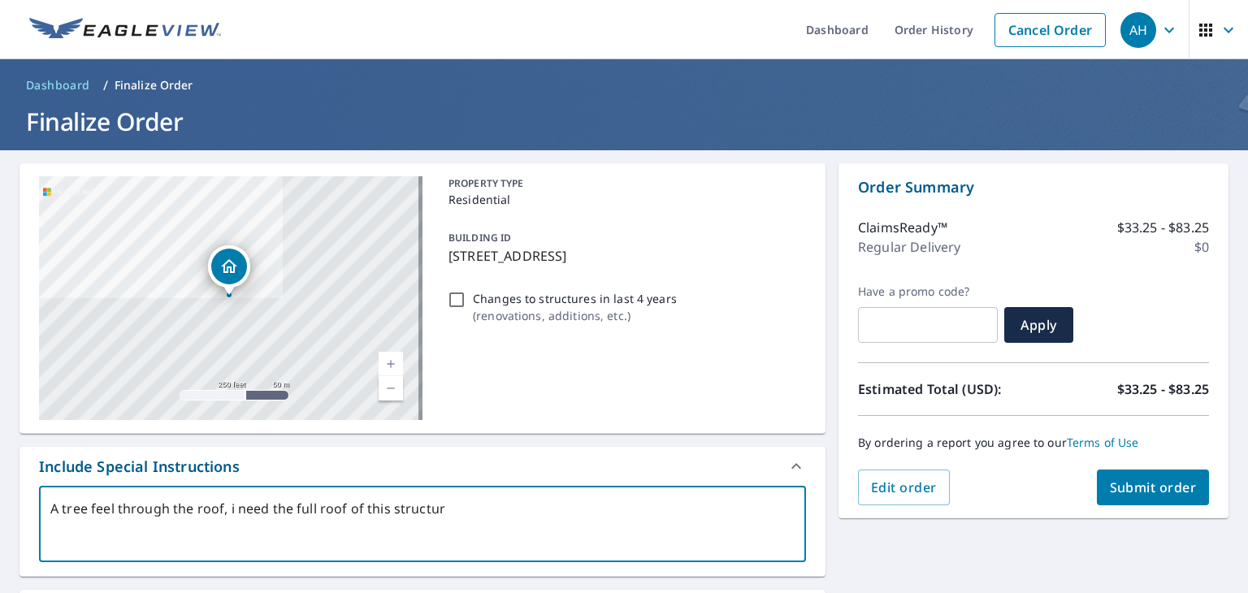
type textarea "x"
type textarea "A tree feel through the roof, i need the full roof of this structure"
type textarea "x"
type textarea "A tree feel through the roof, i need the full roof of this structure w"
type textarea "x"
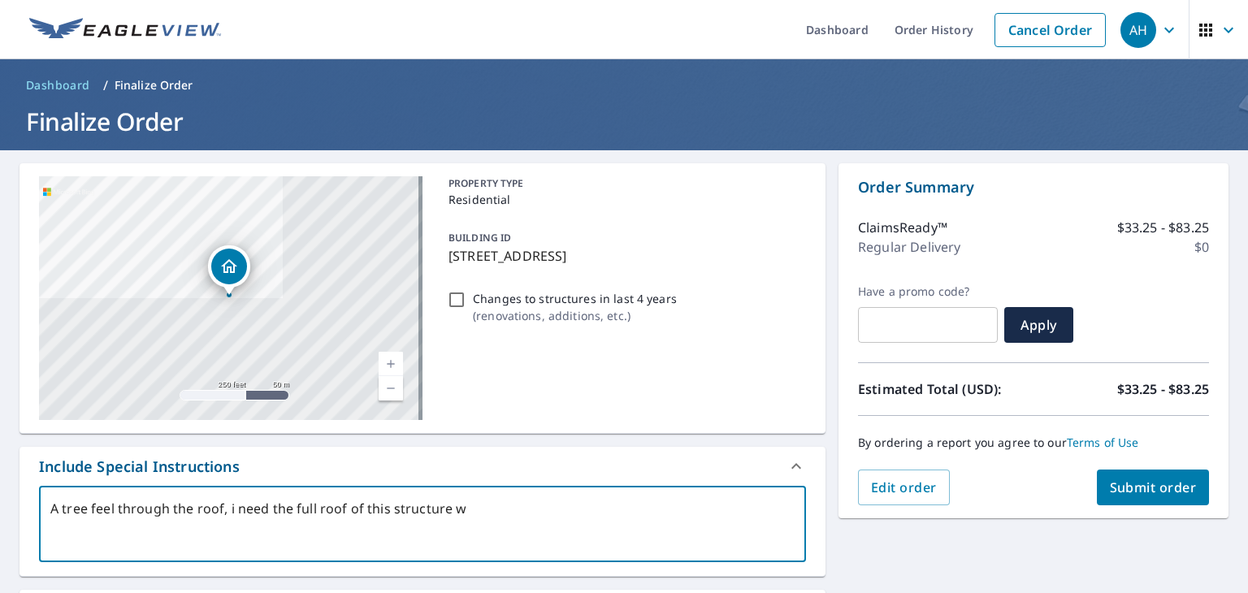
type textarea "A tree feel through the roof, i need the full roof of this structure wi"
type textarea "x"
type textarea "A tree feel through the roof, i need the full roof of this structure wit"
type textarea "x"
type textarea "A tree feel through the roof, i need the full roof of this structure with"
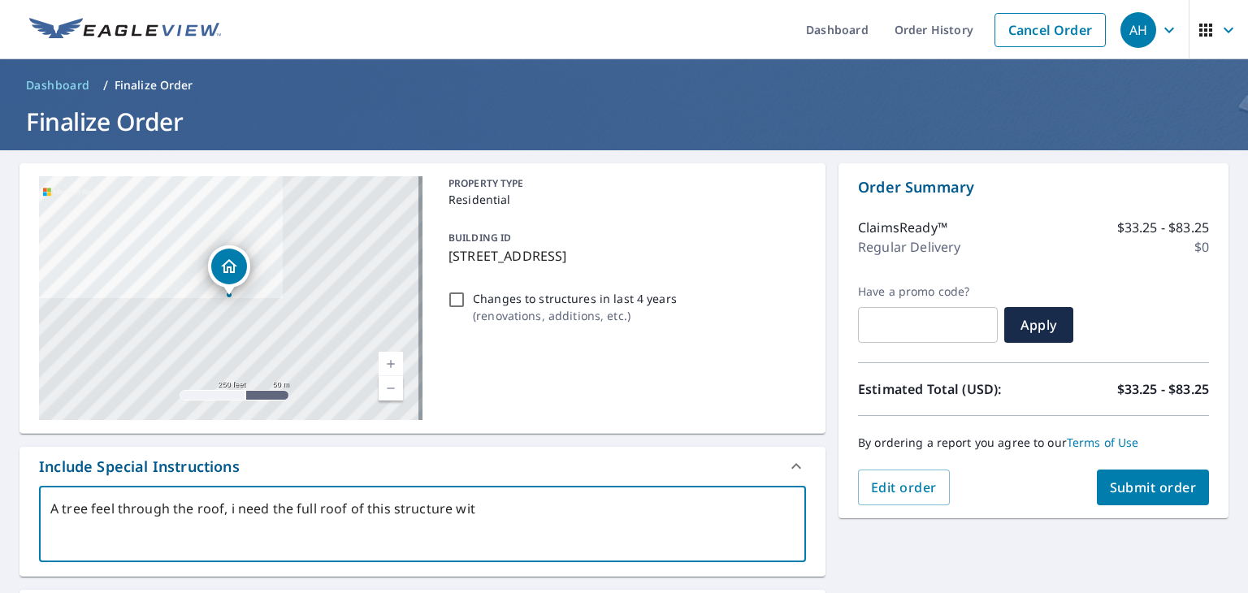
type textarea "x"
type textarea "A tree feel through the roof, i need the full roof of this structure with"
type textarea "x"
type textarea "A tree feel through the roof, i need the full roof of this structure with a"
type textarea "x"
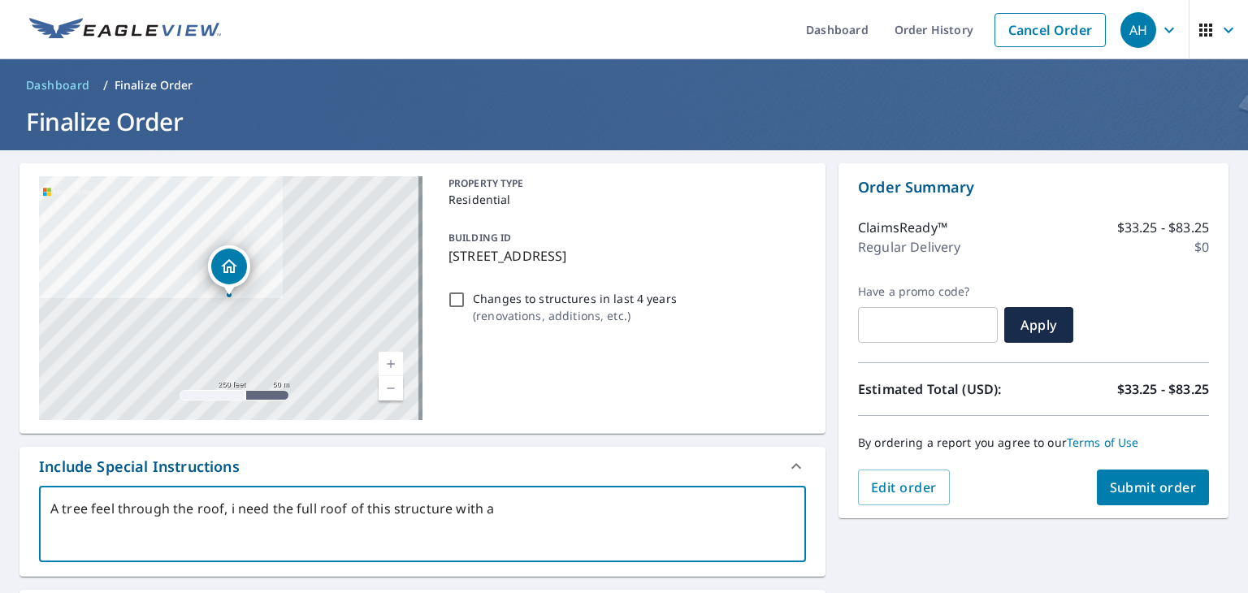
type textarea "A tree feel through the roof, i need the full roof of this structure with al"
type textarea "x"
type textarea "A tree feel through the roof, i need the full roof of this structure with all"
type textarea "x"
type textarea "A tree feel through the roof, i need the full roof of this structure with all"
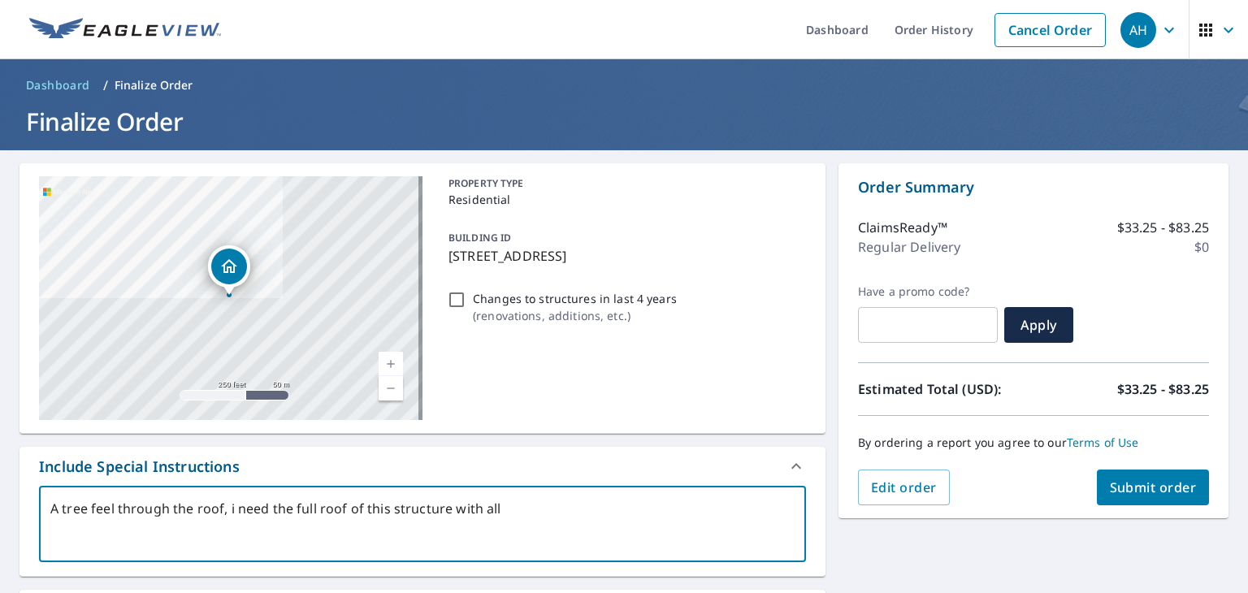
type textarea "x"
type textarea "A tree feel through the roof, i need the full roof of this structure with all t"
type textarea "x"
type textarea "A tree feel through the roof, i need the full roof of this structure with all th"
type textarea "x"
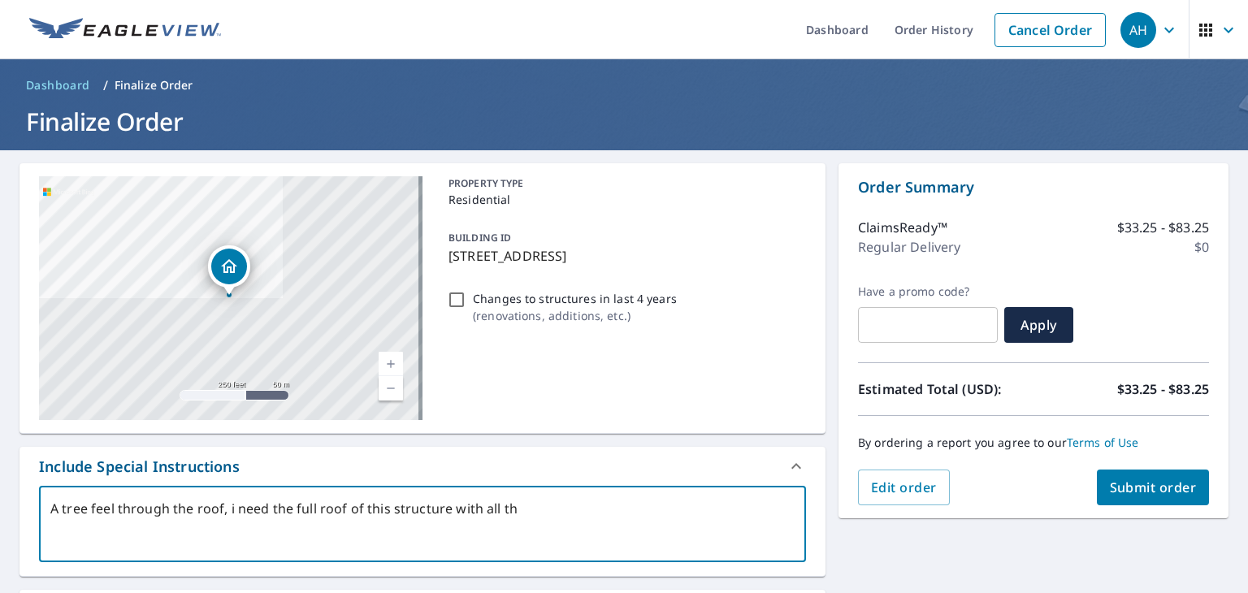
type textarea "A tree feel through the roof, i need the full roof of this structure with all t…"
type textarea "x"
type textarea "A tree feel through the roof, i need the full roof of this structure with all t…"
type textarea "x"
type textarea "A tree feel through the roof, i need the full roof of this structure with all t…"
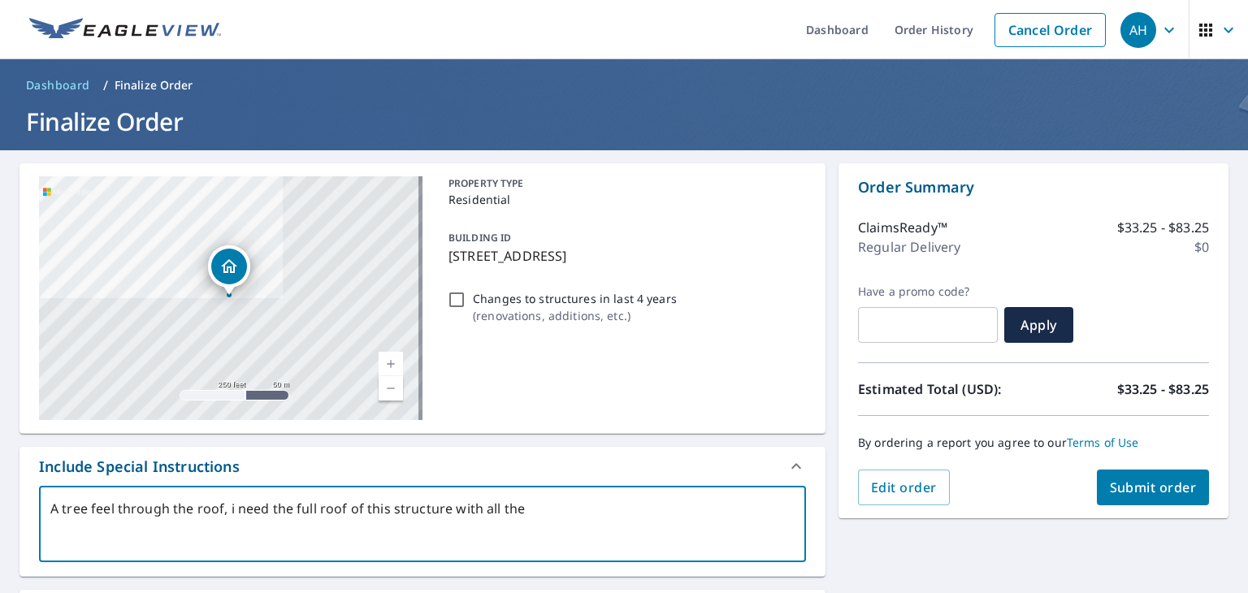
type textarea "x"
type textarea "A tree feel through the roof, i need the full roof of this structure with all t…"
type textarea "x"
type textarea "A tree feel through the roof, i need the full roof of this structure with all t…"
type textarea "x"
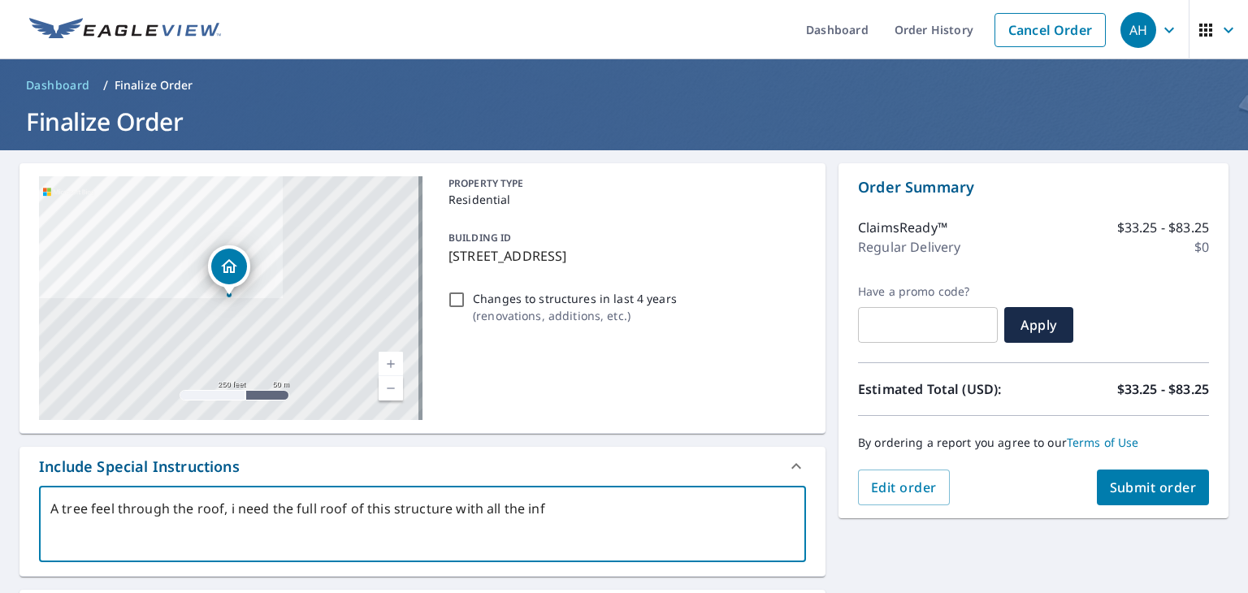
type textarea "A tree feel through the roof, i need the full roof of this structure with all t…"
type textarea "x"
type textarea "A tree feel through the roof, i need the full roof of this structure with all t…"
type textarea "x"
type textarea "A tree feel through the roof, i need the full roof of this structure with all t…"
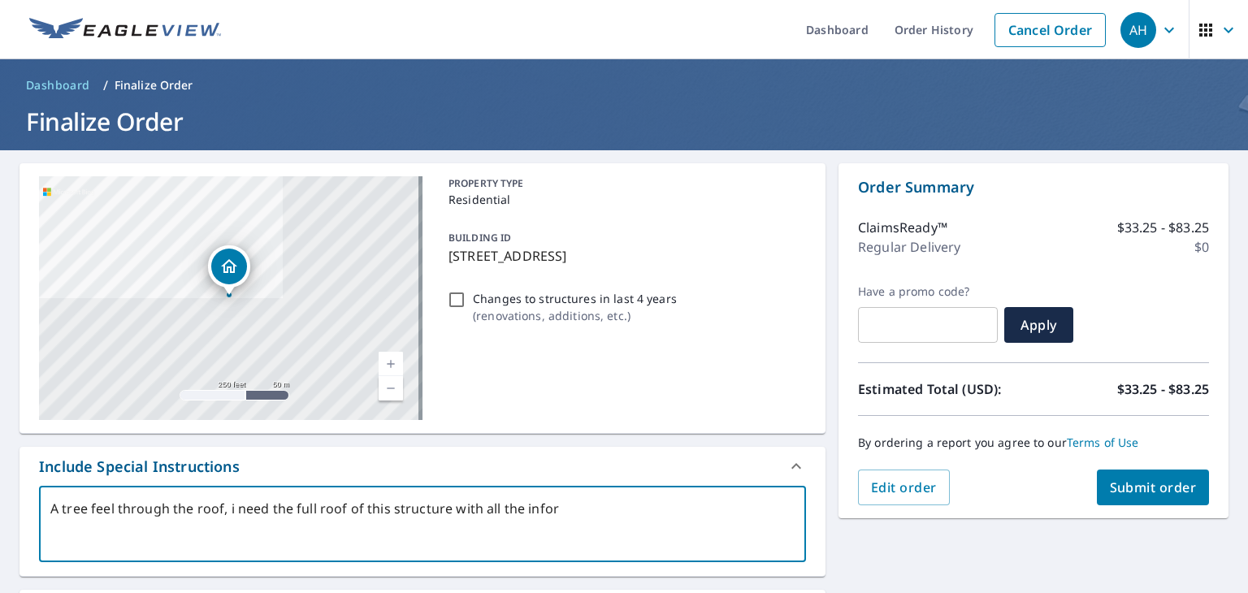
type textarea "x"
type textarea "A tree feel through the roof, i need the full roof of this structure with all t…"
type textarea "x"
type textarea "A tree feel through the roof, i need the full roof of this structure with all t…"
type textarea "x"
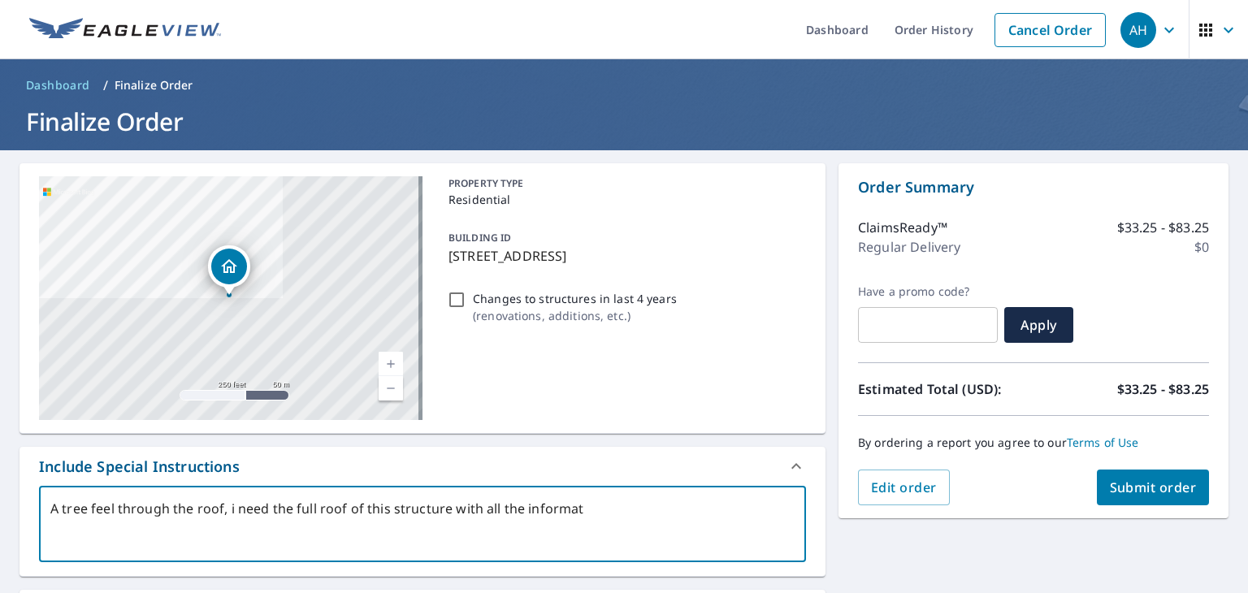
type textarea "A tree feel through the roof, i need the full roof of this structure with all t…"
type textarea "x"
type textarea "A tree feel through the roof, i need the full roof of this structure with all t…"
type textarea "x"
type textarea "A tree feel through the roof, i need the full roof of this structure with all t…"
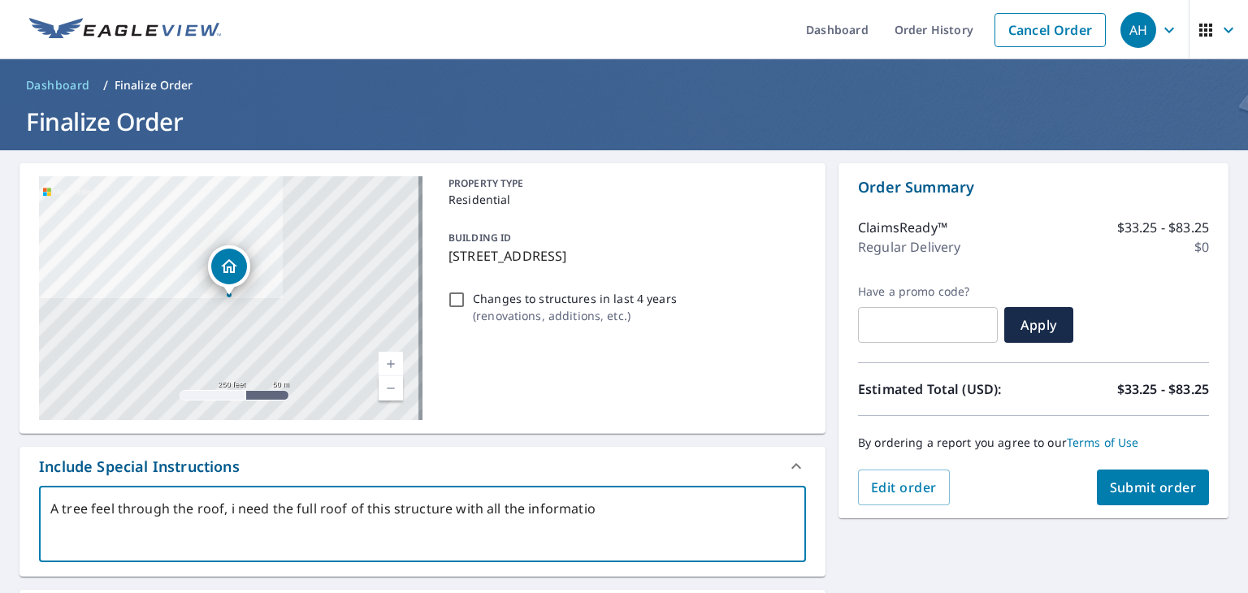
type textarea "x"
type textarea "A tree feel through the roof, i need the full roof of this structure with all t…"
type textarea "x"
type textarea "A tree feel through the roof, i need the full roof of this structure with all t…"
type textarea "x"
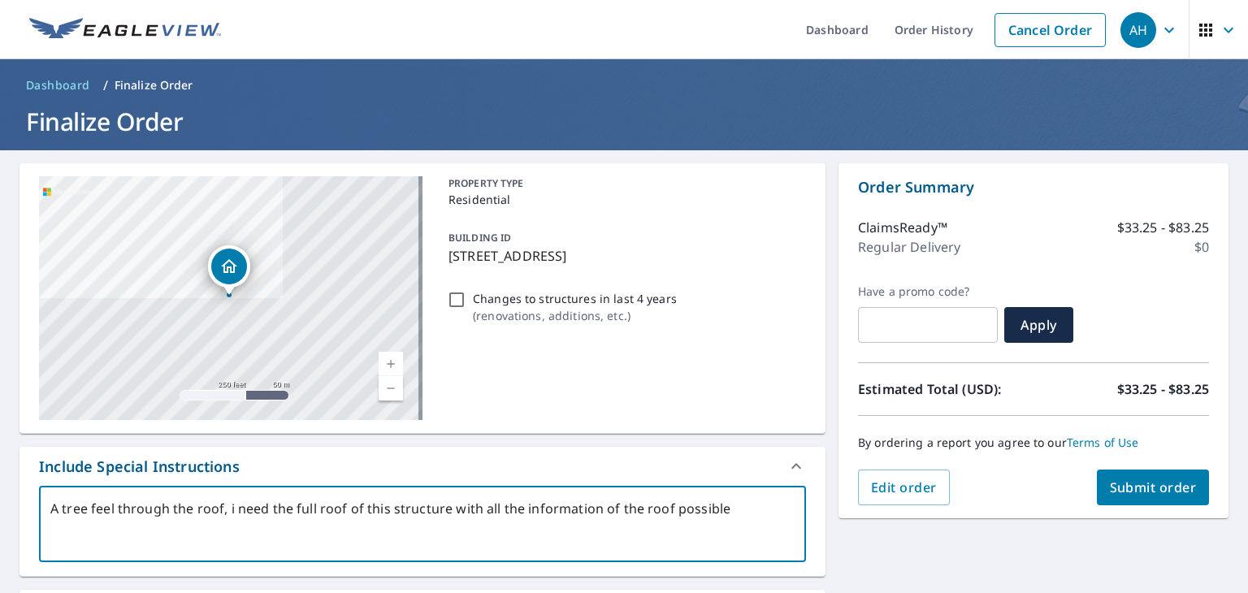
click at [1154, 485] on span "Submit order" at bounding box center [1153, 488] width 87 height 18
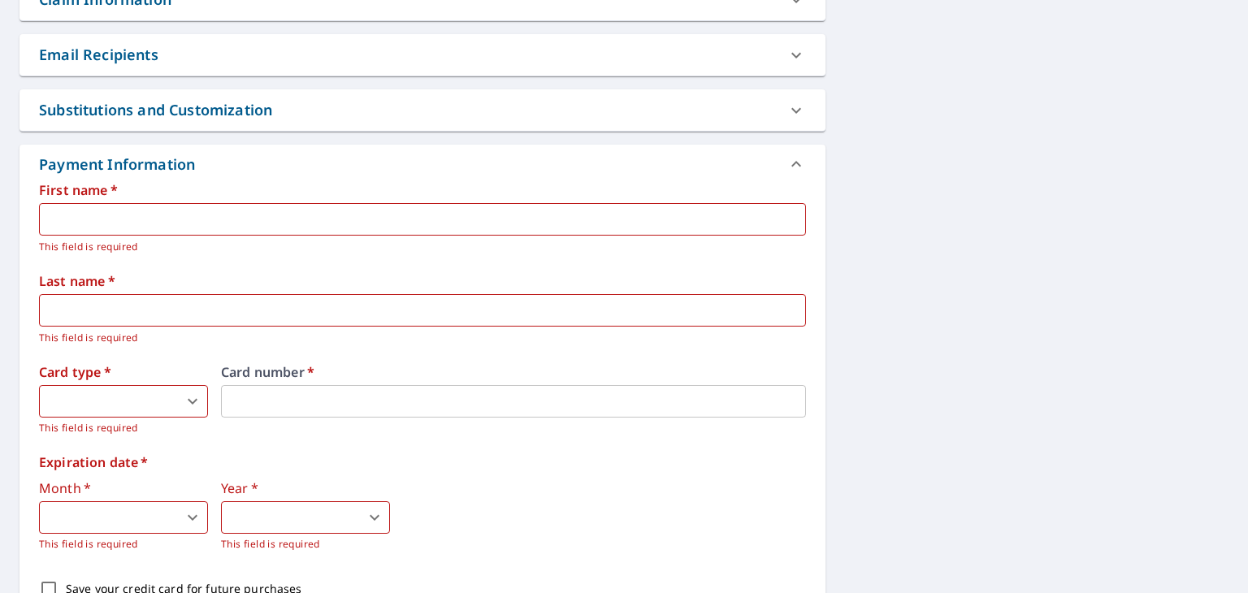
scroll to position [569, 0]
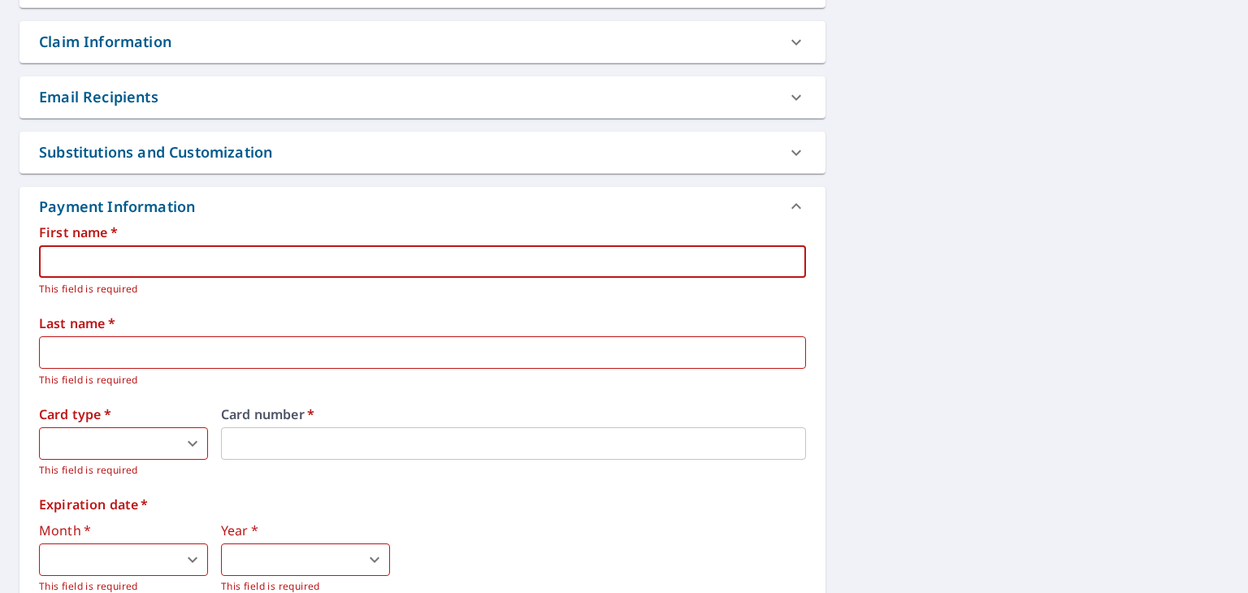
click at [247, 262] on input "text" at bounding box center [422, 261] width 767 height 33
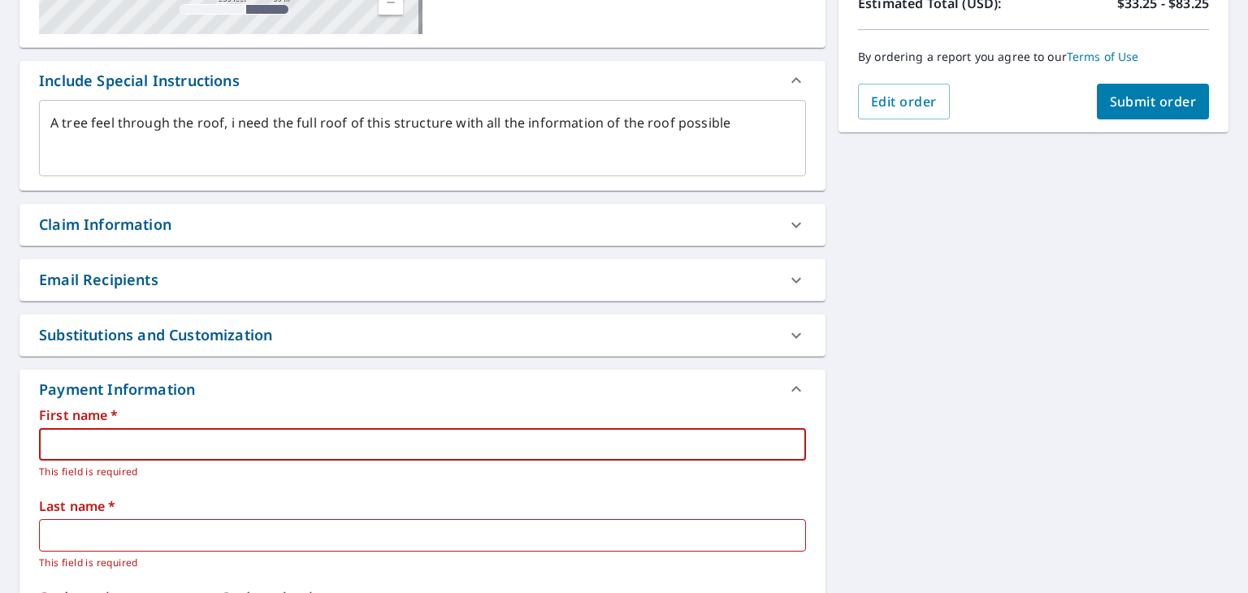
scroll to position [366, 0]
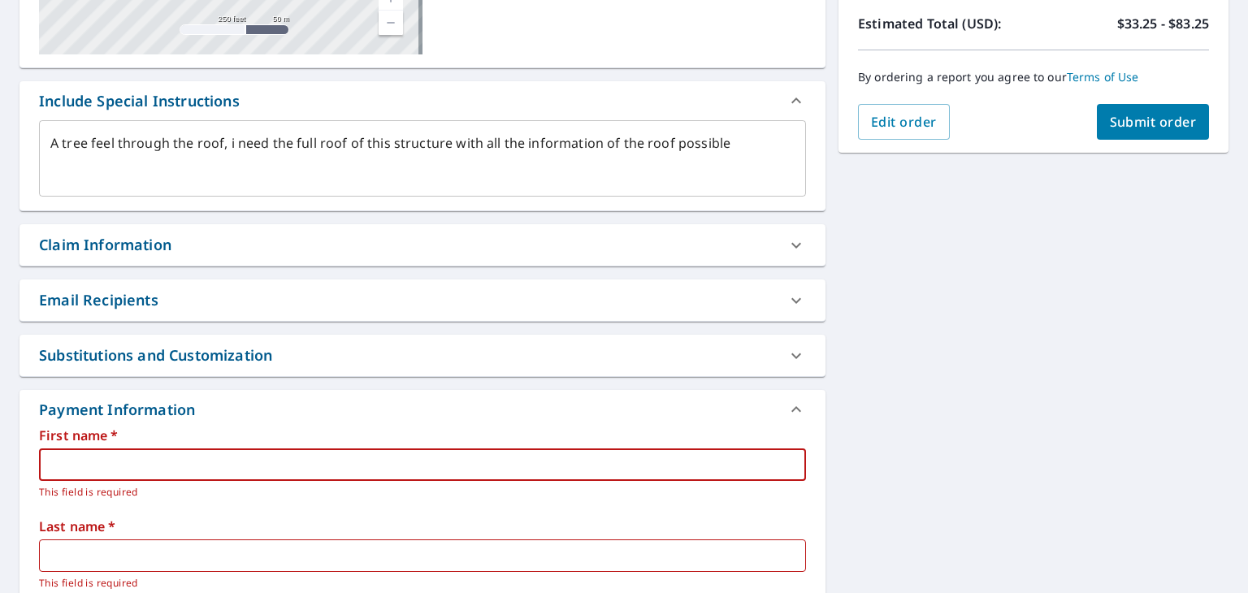
click at [531, 245] on div "Claim Information" at bounding box center [408, 245] width 738 height 22
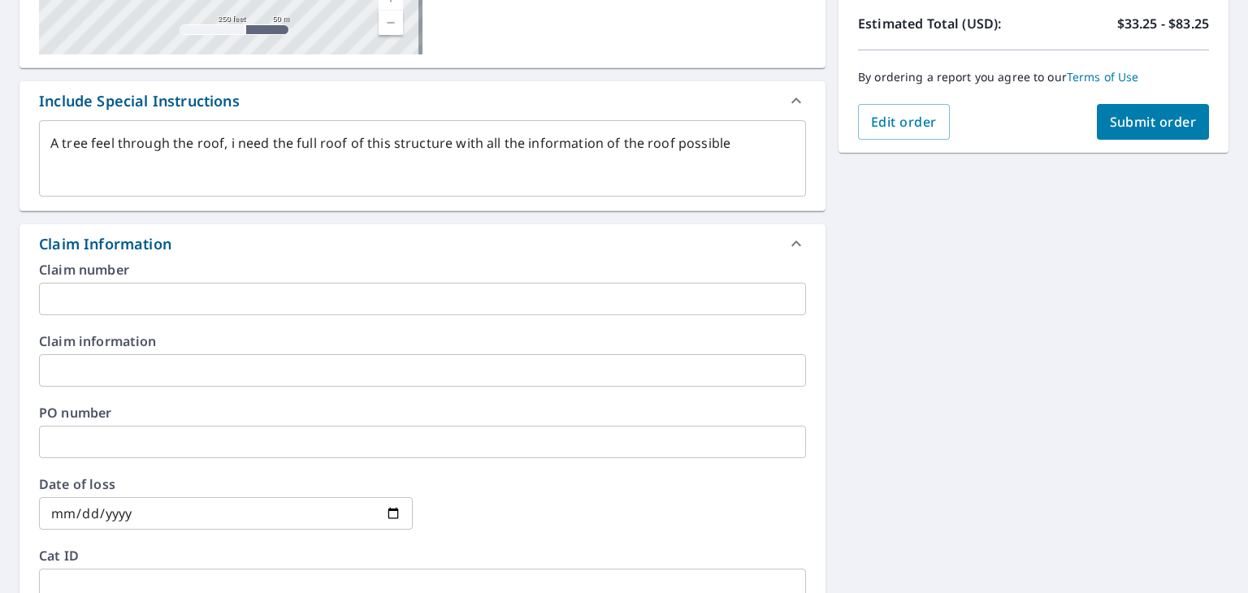
click at [371, 303] on input "text" at bounding box center [422, 299] width 767 height 33
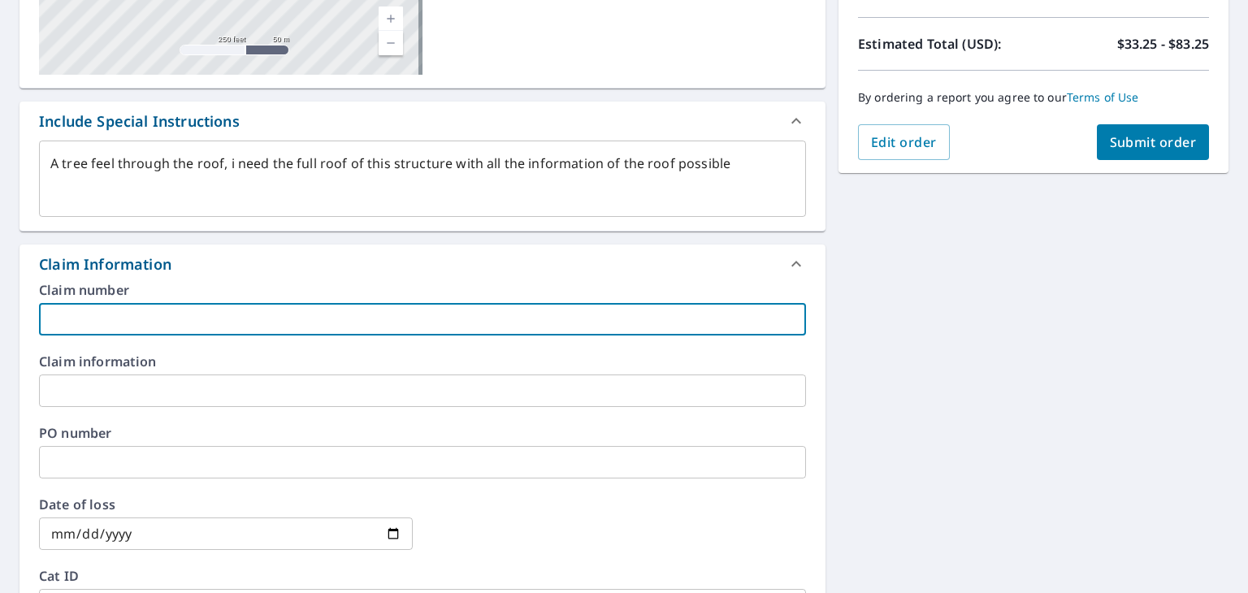
scroll to position [345, 0]
click at [124, 313] on input "text" at bounding box center [422, 320] width 767 height 33
paste input "4288F094N"
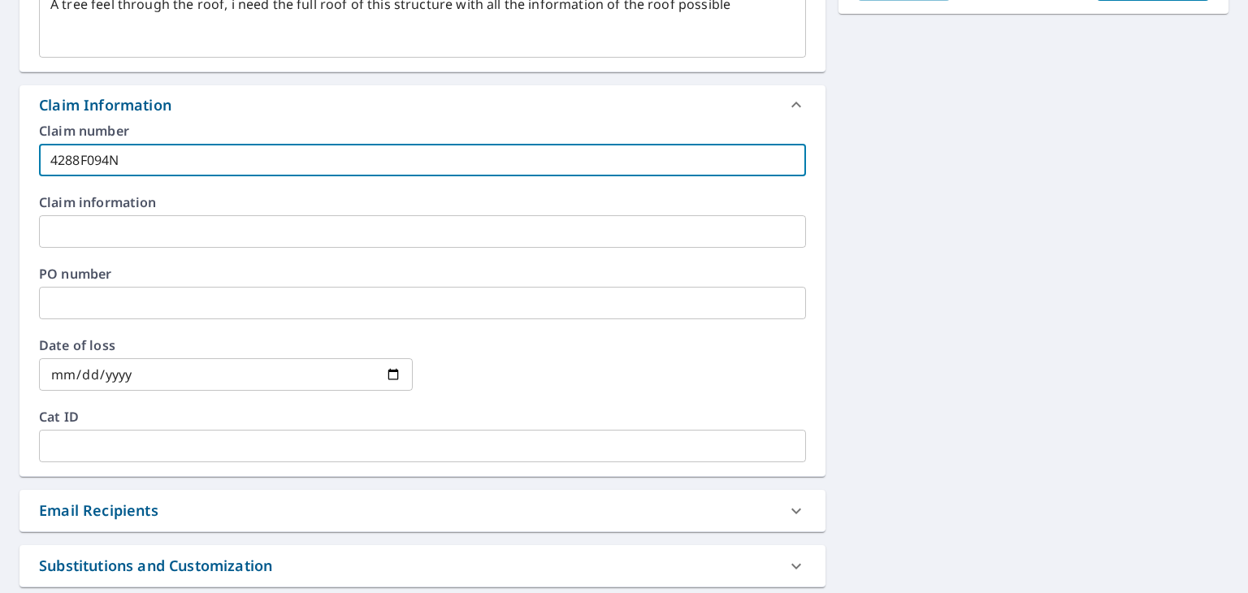
scroll to position [507, 0]
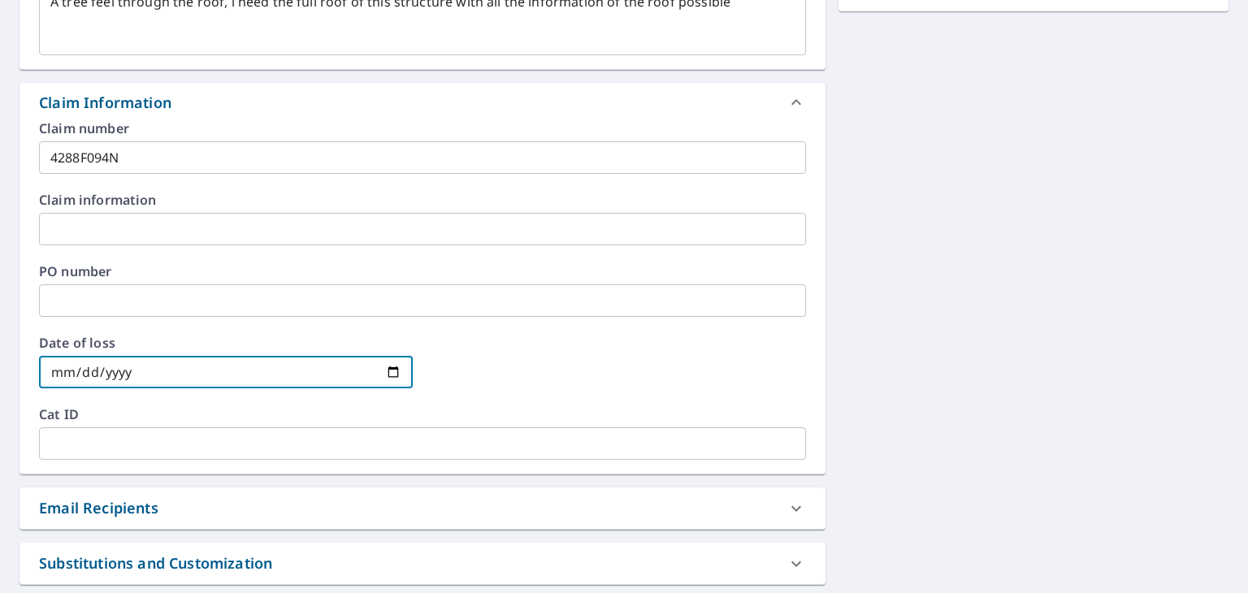
click at [307, 373] on input "date" at bounding box center [226, 372] width 374 height 33
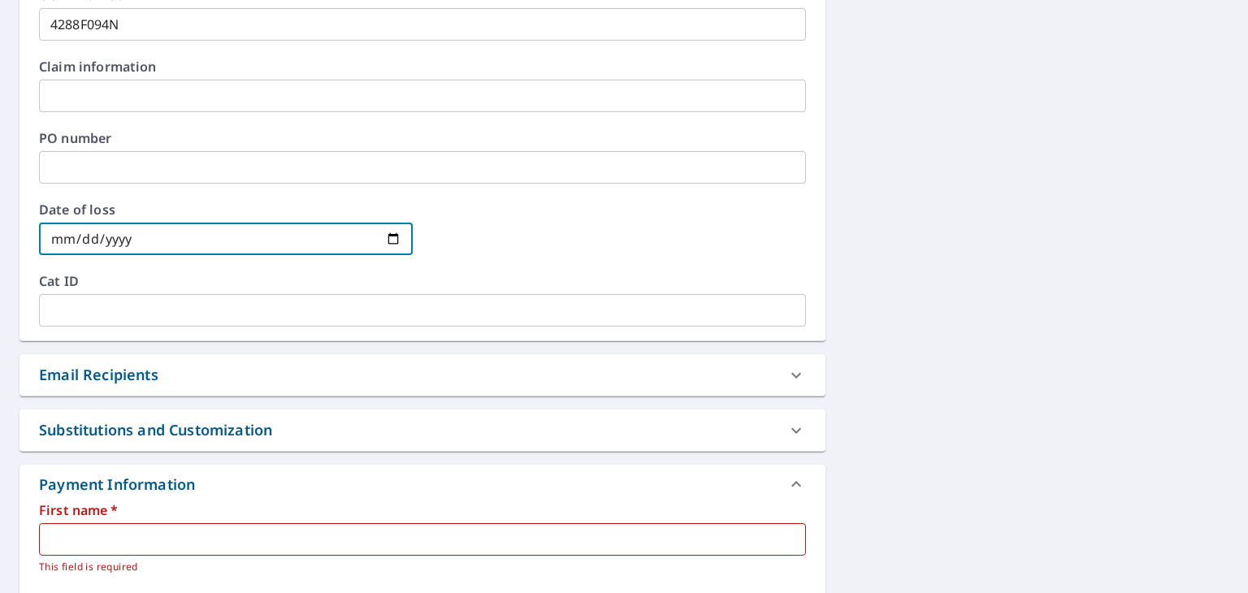
scroll to position [731, 0]
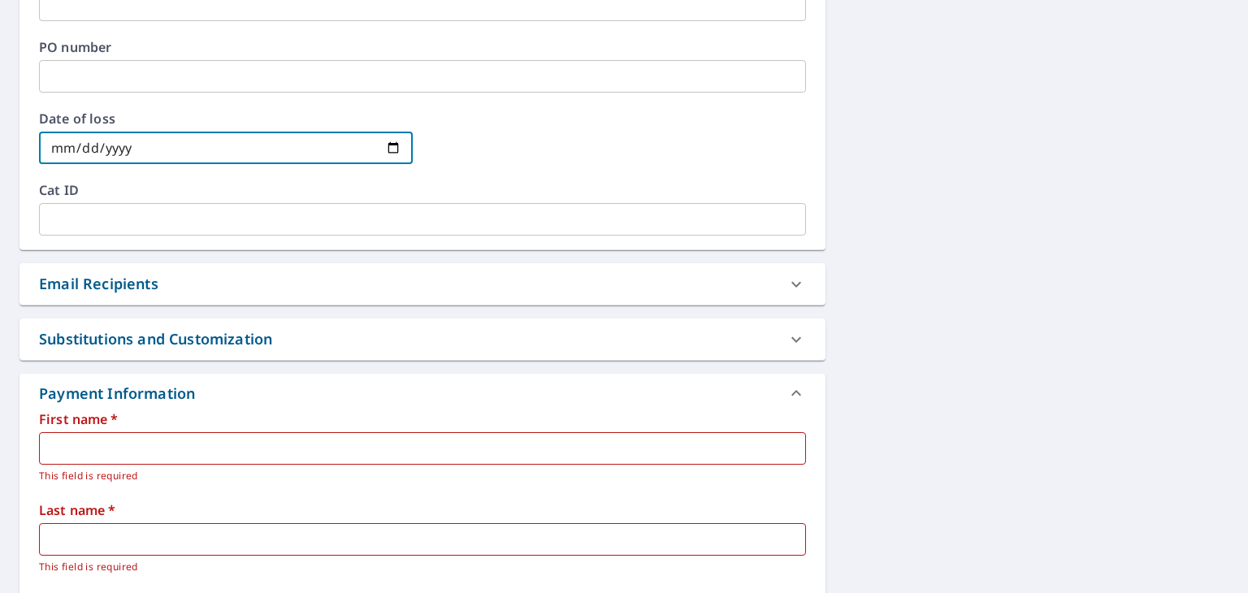
click at [299, 296] on div "Email Recipients" at bounding box center [423, 283] width 806 height 41
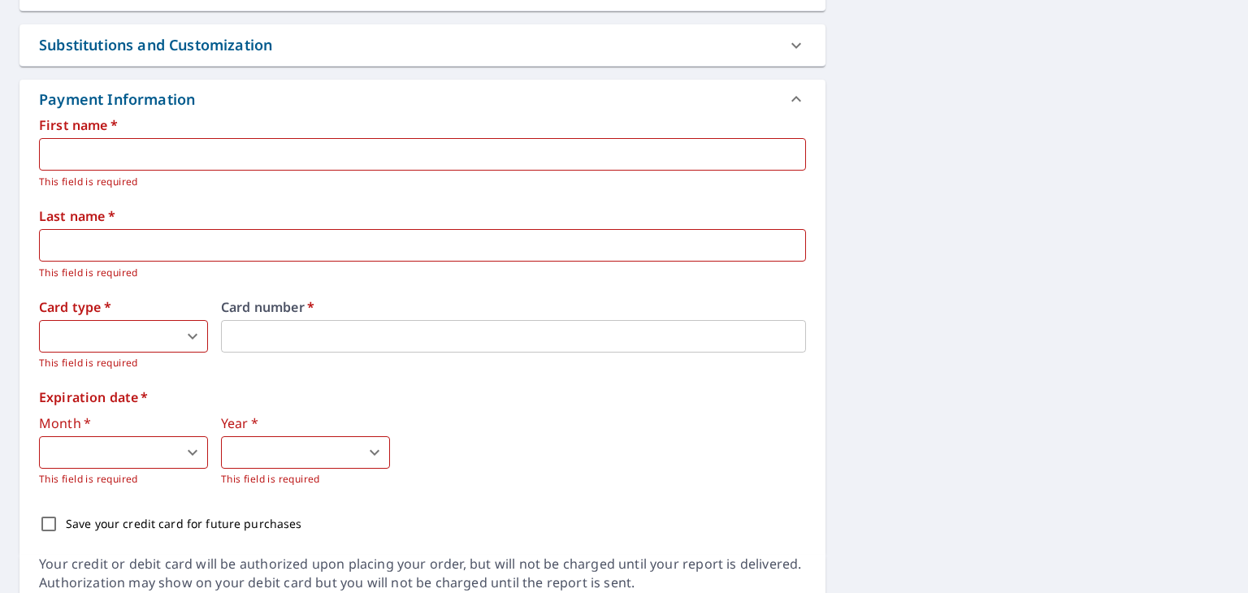
scroll to position [1117, 0]
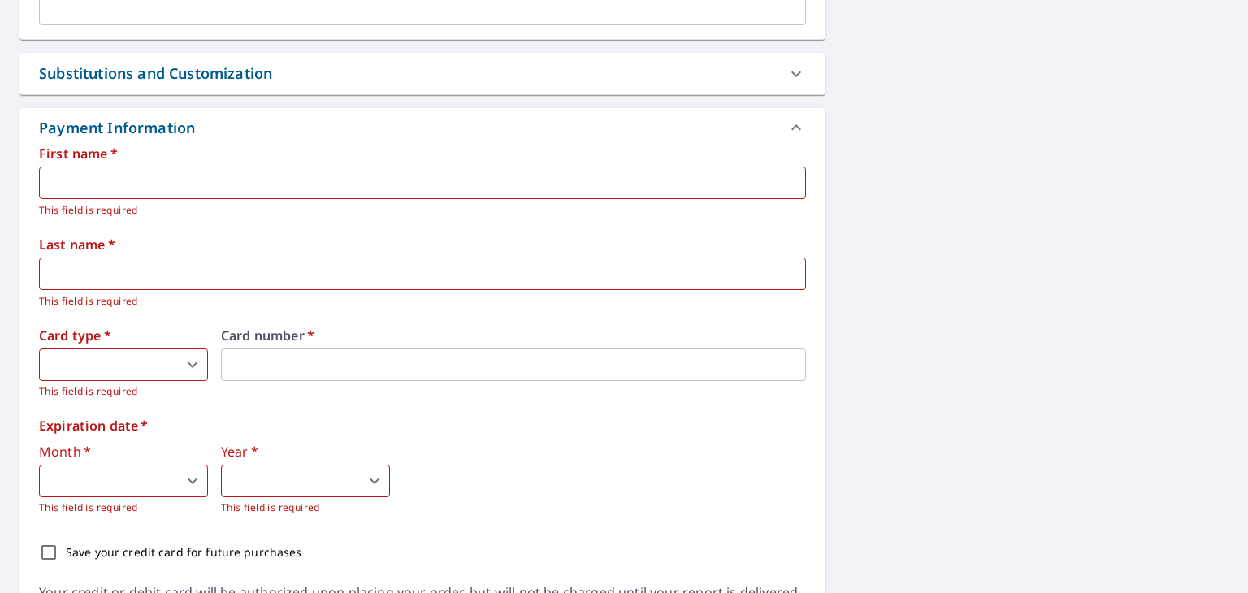
click at [256, 185] on input "text" at bounding box center [422, 183] width 767 height 33
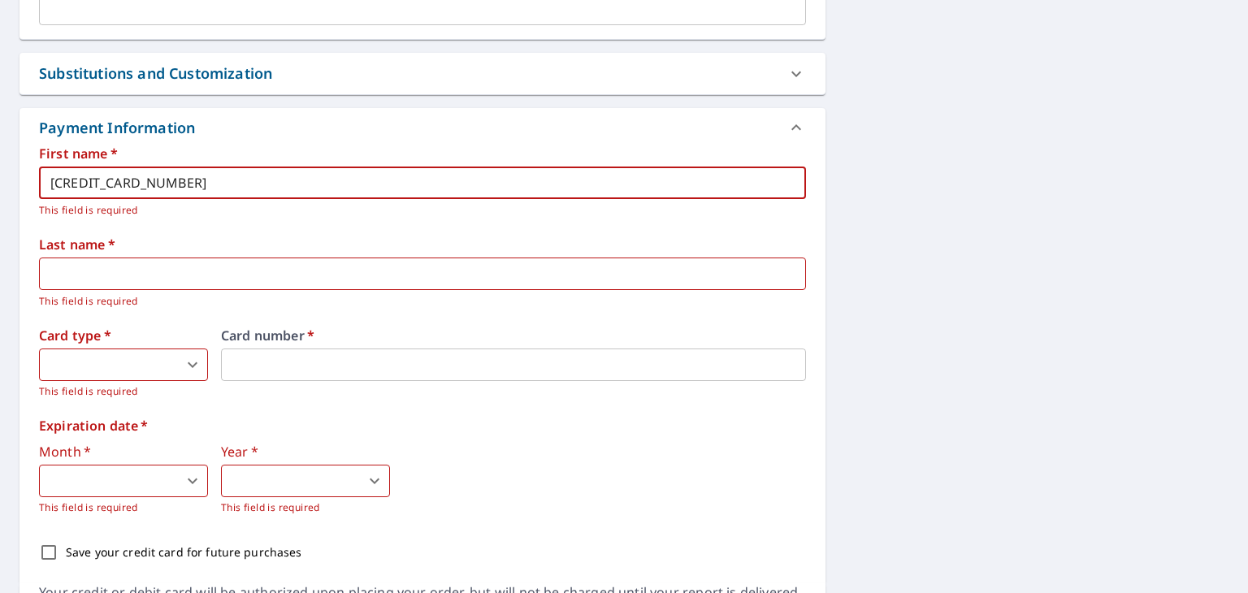
drag, startPoint x: 192, startPoint y: 180, endPoint x: 15, endPoint y: 177, distance: 177.2
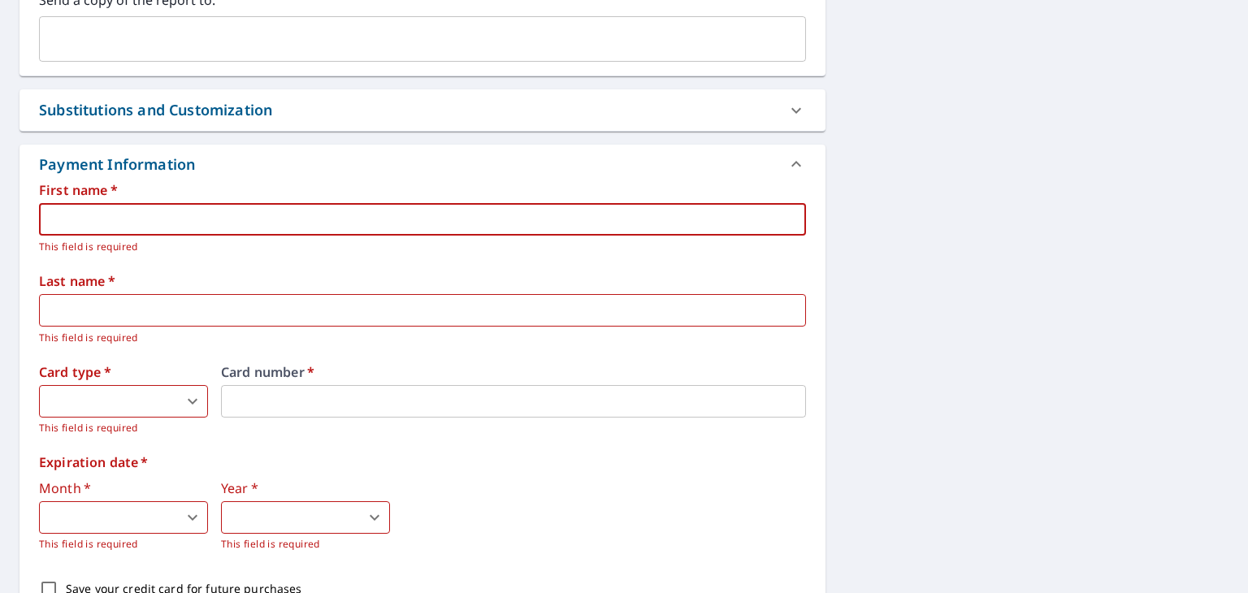
scroll to position [1097, 0]
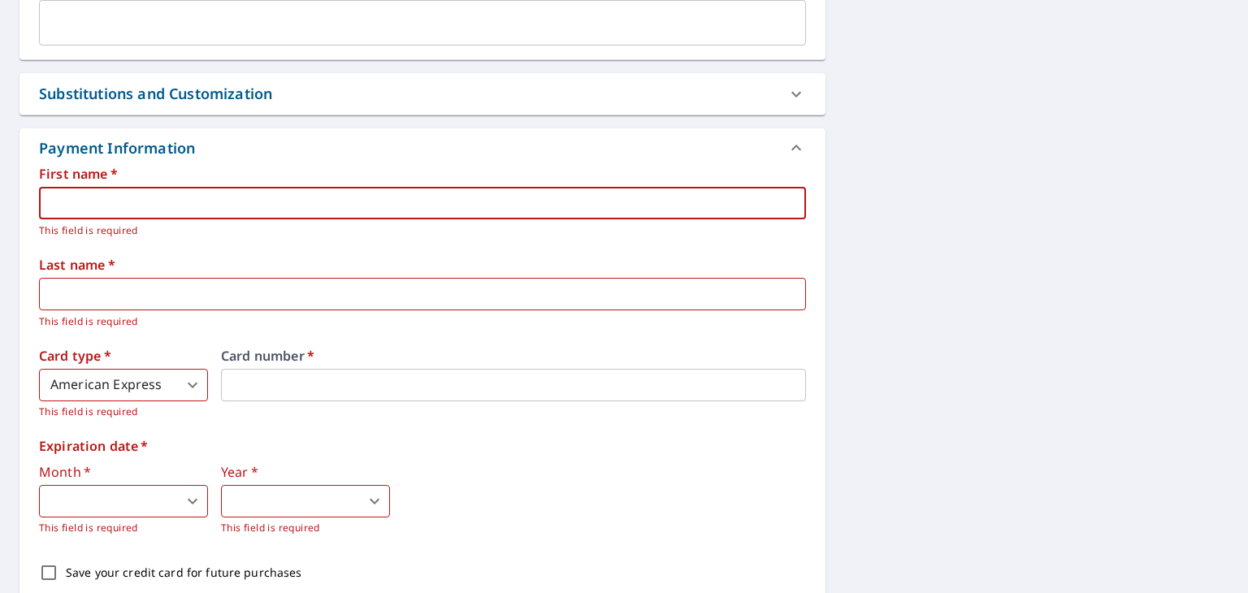
click at [107, 194] on input "text" at bounding box center [422, 203] width 767 height 33
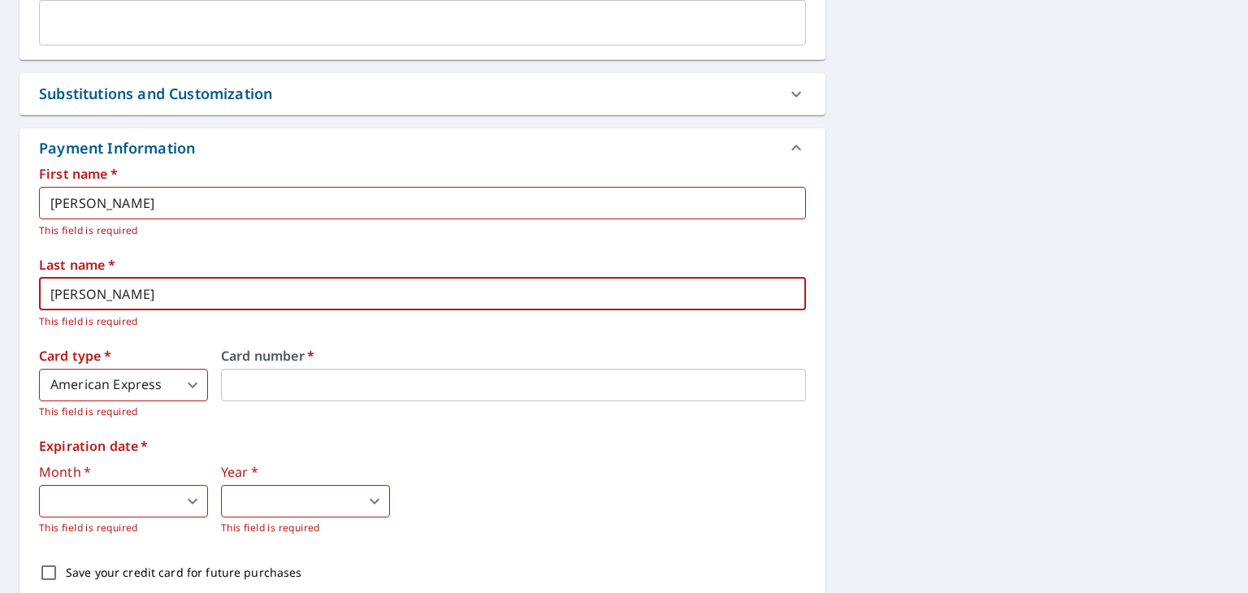
click at [229, 414] on div "Card number   *" at bounding box center [513, 384] width 585 height 71
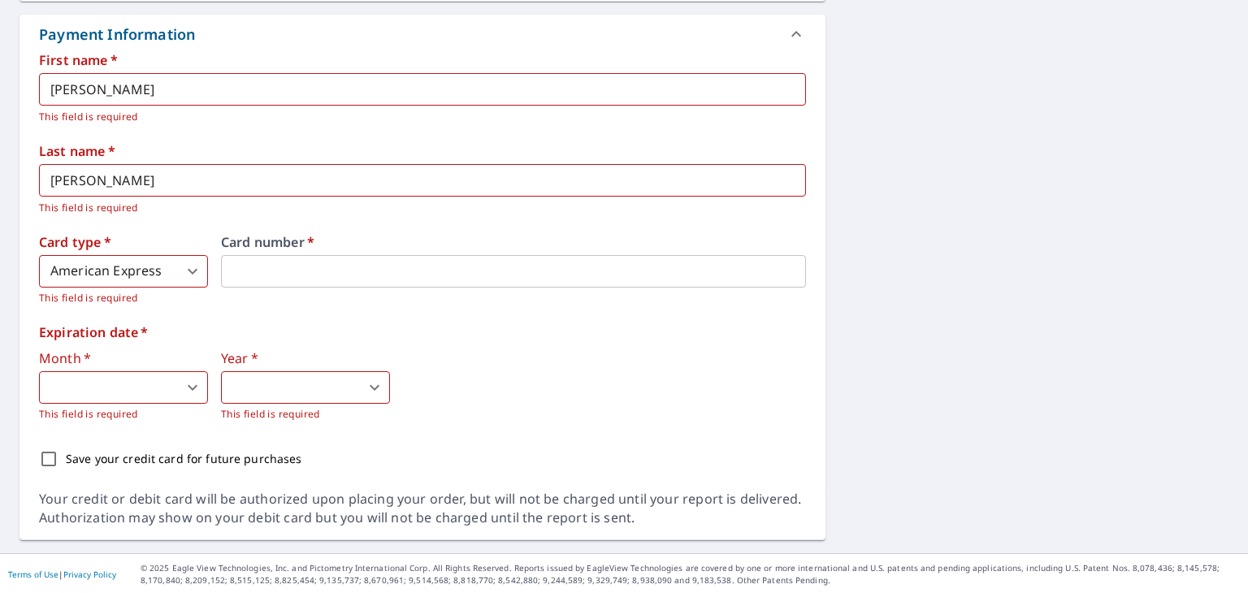
scroll to position [1211, 0]
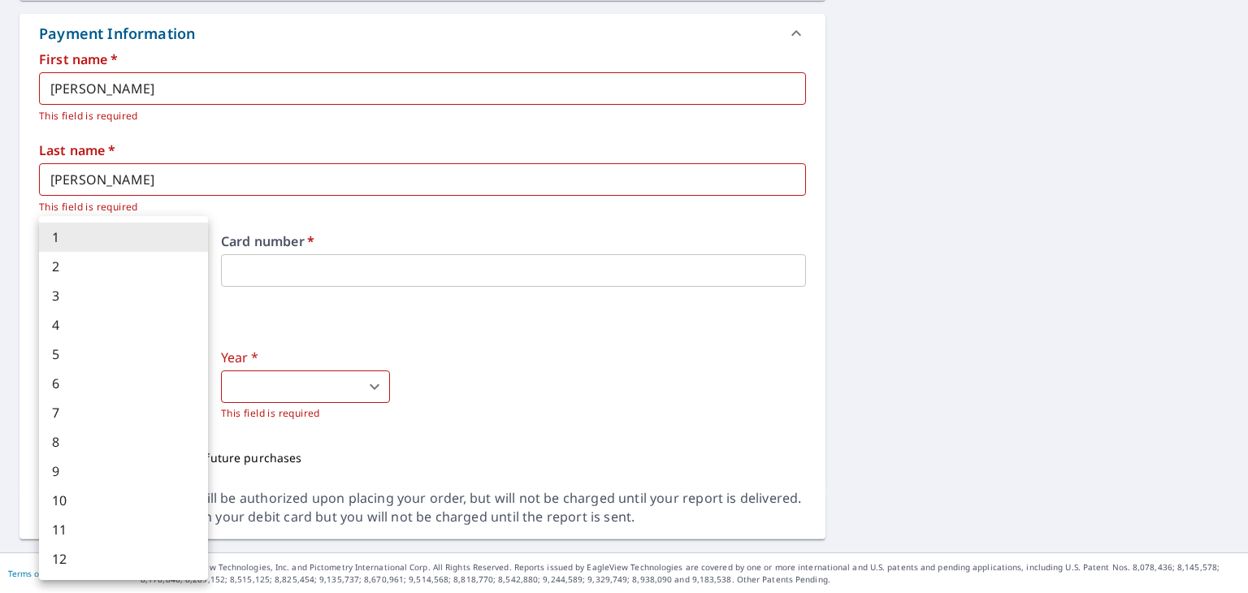
click at [157, 381] on body "AH AH Dashboard Order History Cancel Order AH Dashboard / Finalize Order Finali…" at bounding box center [624, 296] width 1248 height 593
click at [129, 436] on li "8" at bounding box center [123, 441] width 169 height 29
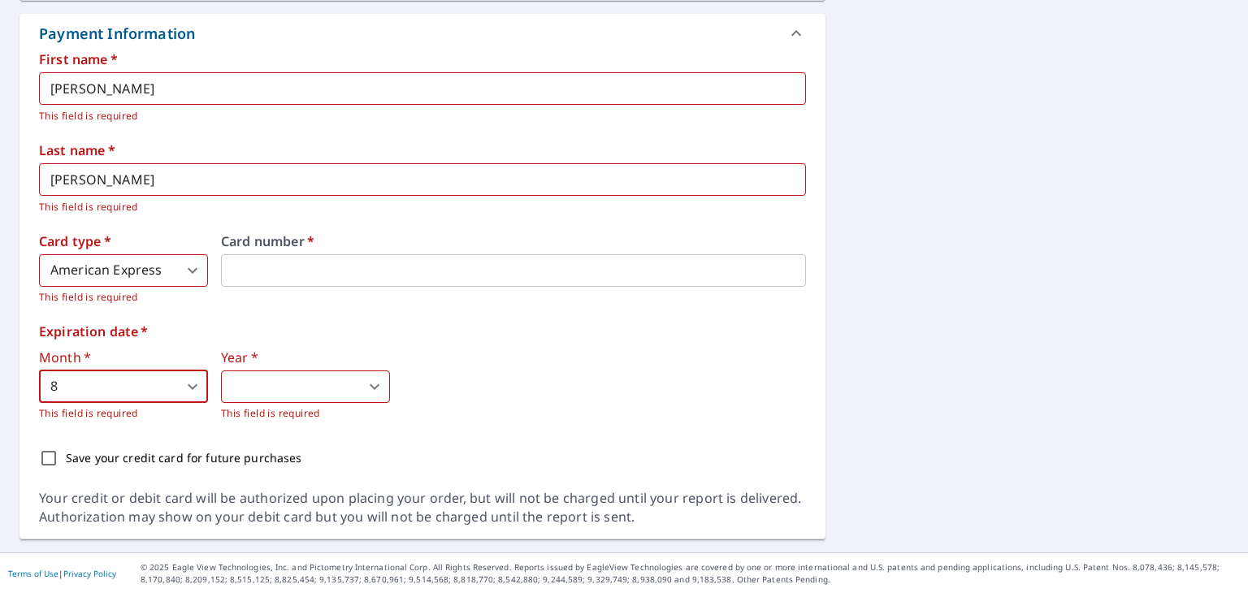
click at [276, 387] on body "AH AH Dashboard Order History Cancel Order AH Dashboard / Finalize Order Finali…" at bounding box center [624, 296] width 1248 height 593
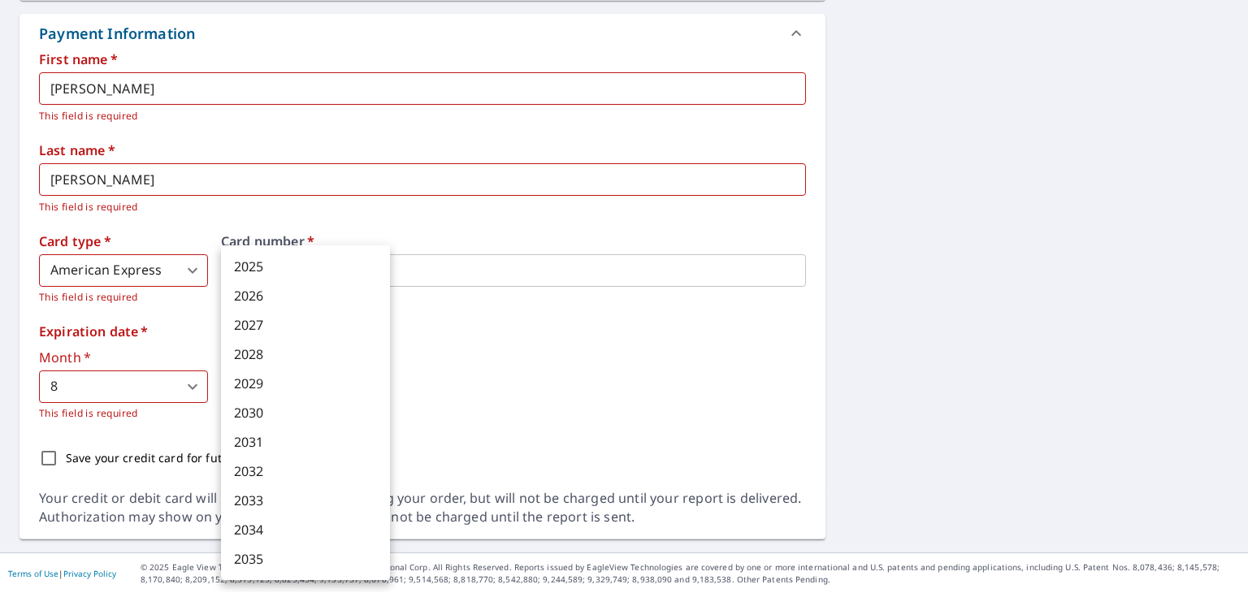
click at [280, 420] on li "2030" at bounding box center [305, 412] width 169 height 29
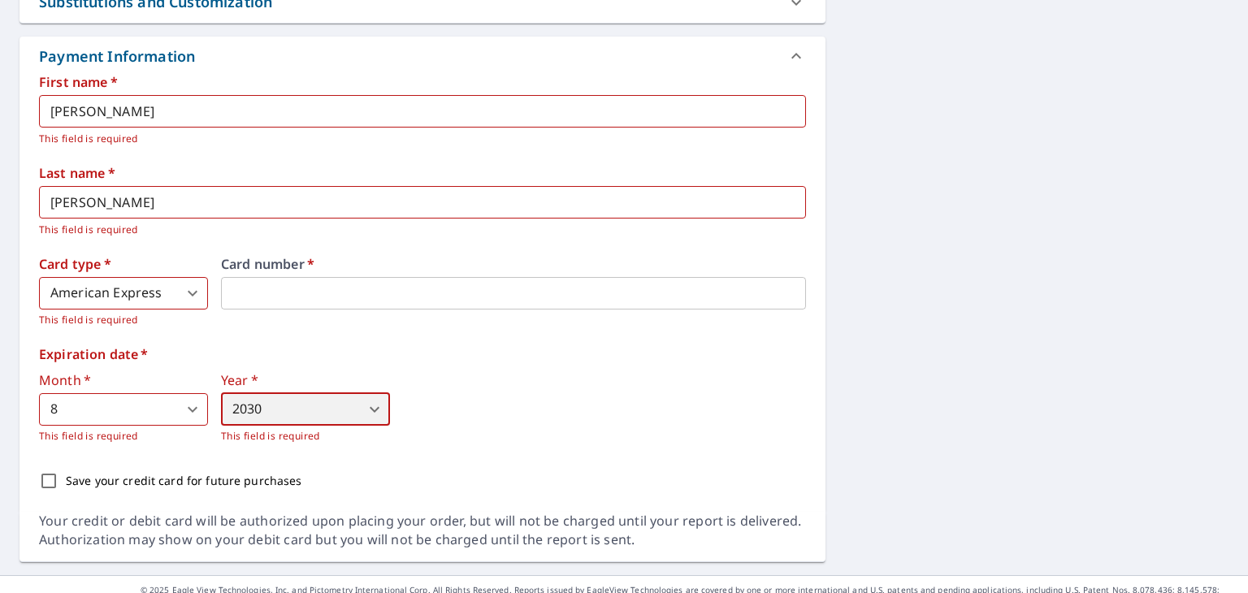
scroll to position [1191, 0]
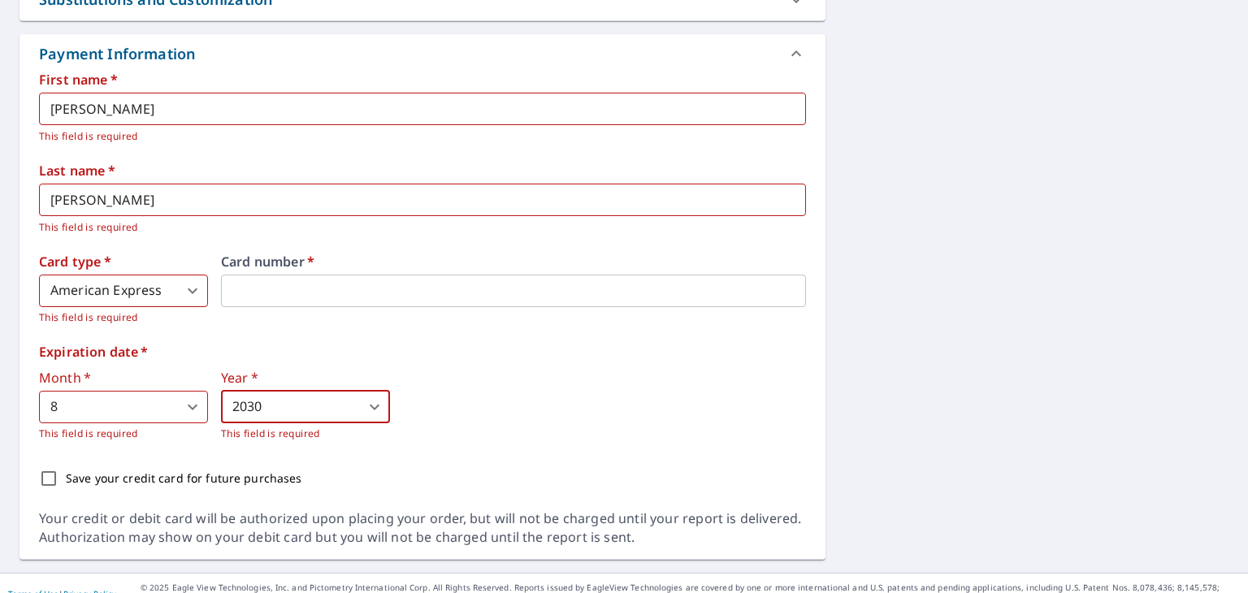
click at [50, 479] on input "Save your credit card for future purchases" at bounding box center [49, 479] width 34 height 34
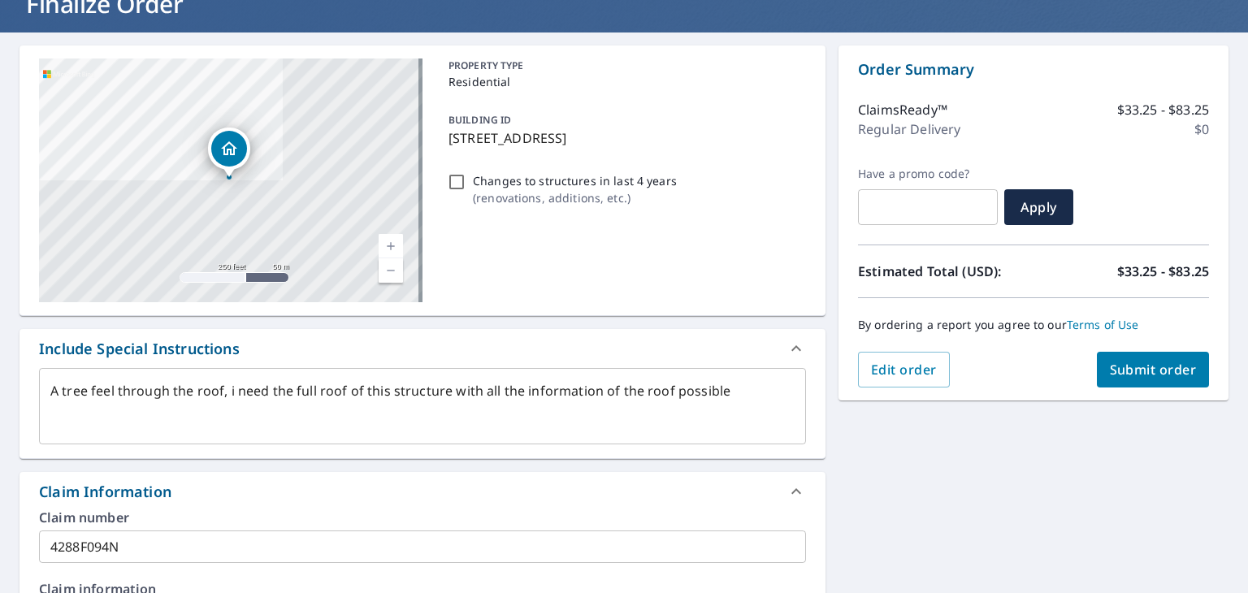
scroll to position [54, 0]
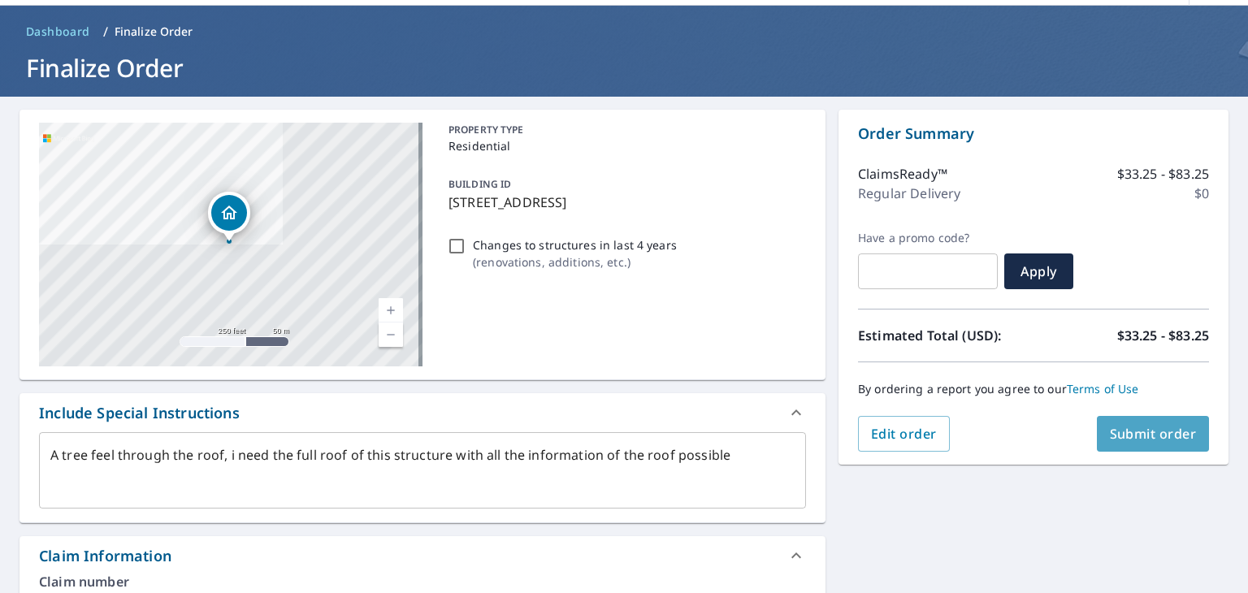
click at [1138, 430] on span "Submit order" at bounding box center [1153, 434] width 87 height 18
